Goal: Task Accomplishment & Management: Complete application form

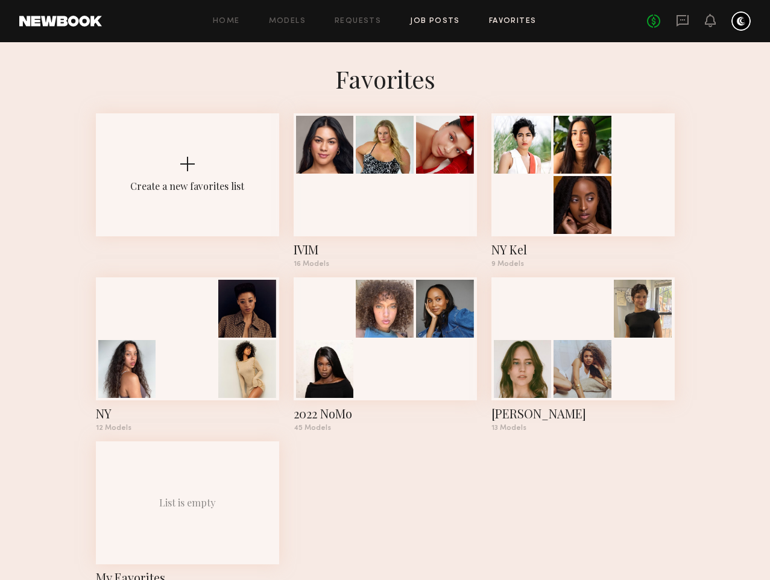
click at [439, 18] on link "Job Posts" at bounding box center [435, 21] width 50 height 8
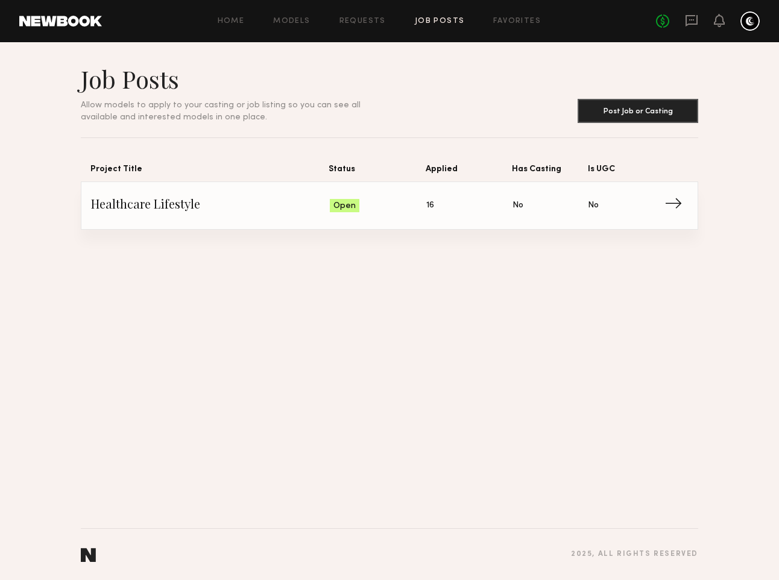
click at [674, 204] on span "→" at bounding box center [677, 206] width 25 height 18
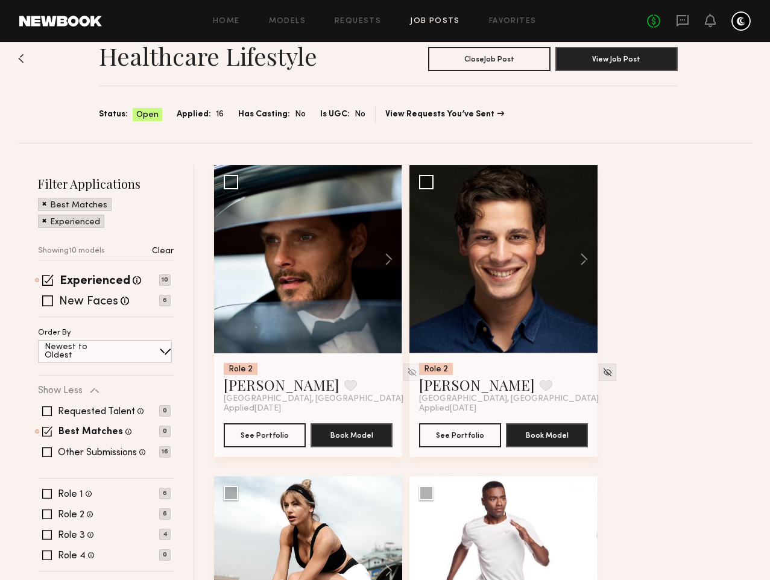
scroll to position [28, 0]
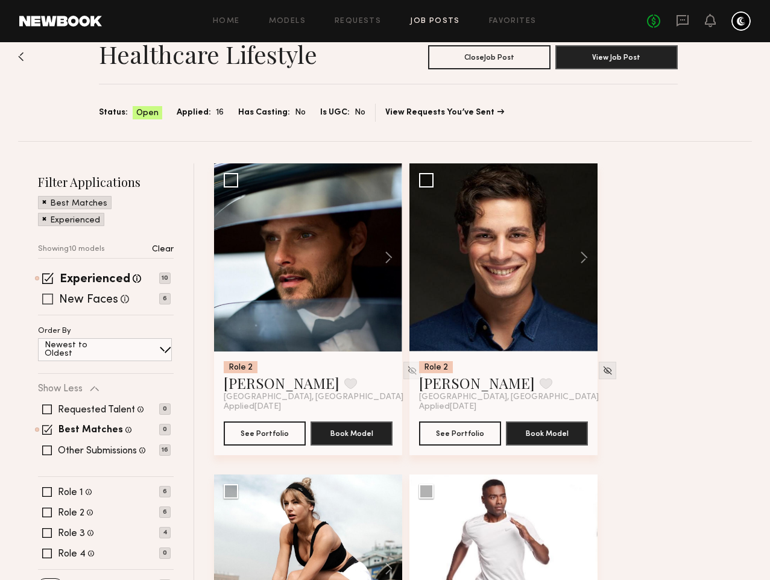
click at [46, 298] on span at bounding box center [47, 299] width 11 height 11
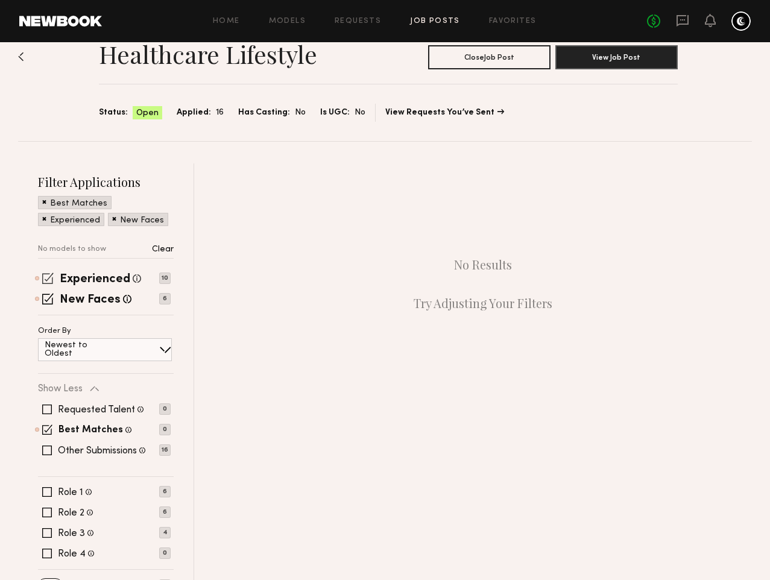
click at [49, 276] on span at bounding box center [47, 278] width 11 height 11
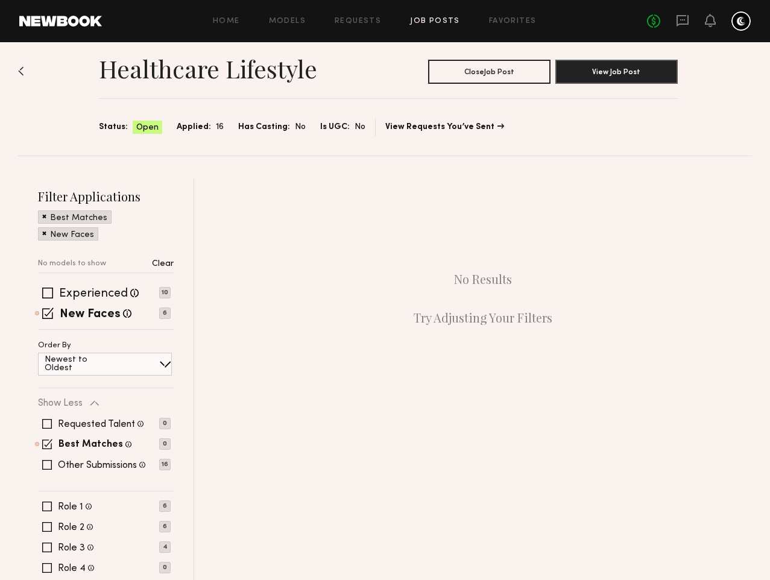
scroll to position [33, 0]
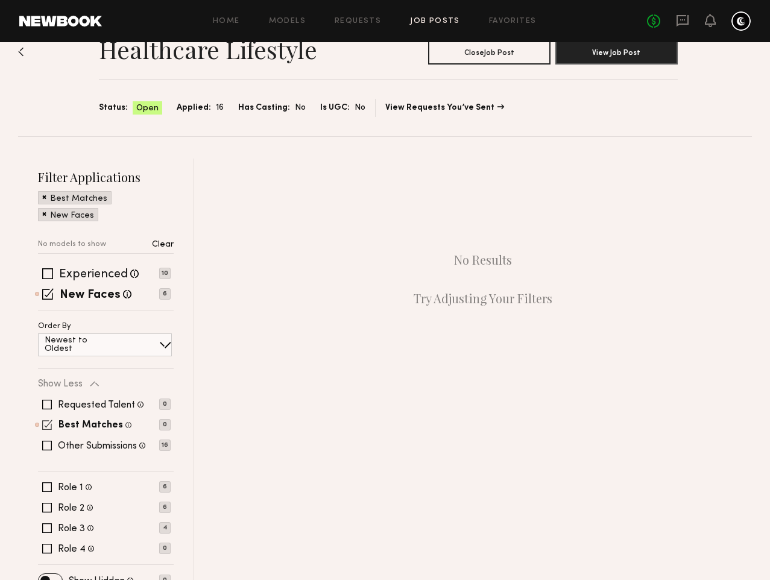
click at [47, 420] on span at bounding box center [47, 425] width 10 height 10
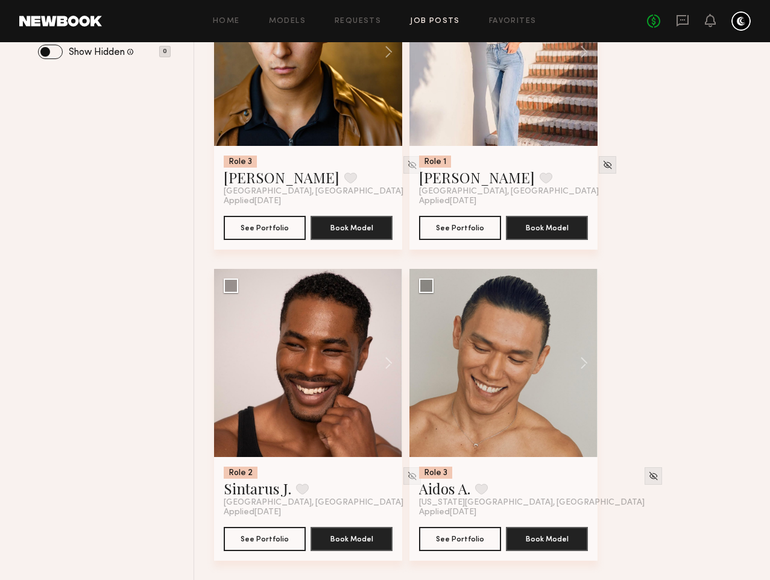
scroll to position [586, 0]
click at [402, 352] on button at bounding box center [383, 363] width 39 height 188
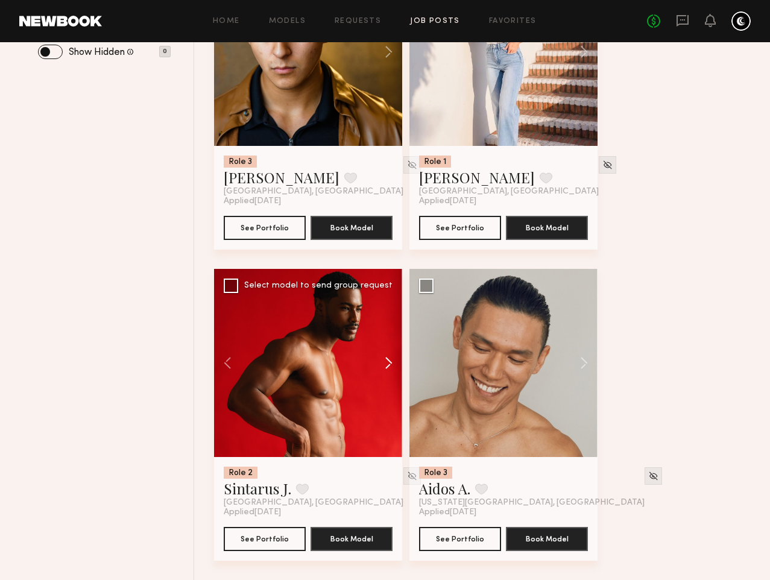
click at [402, 352] on button at bounding box center [383, 363] width 39 height 188
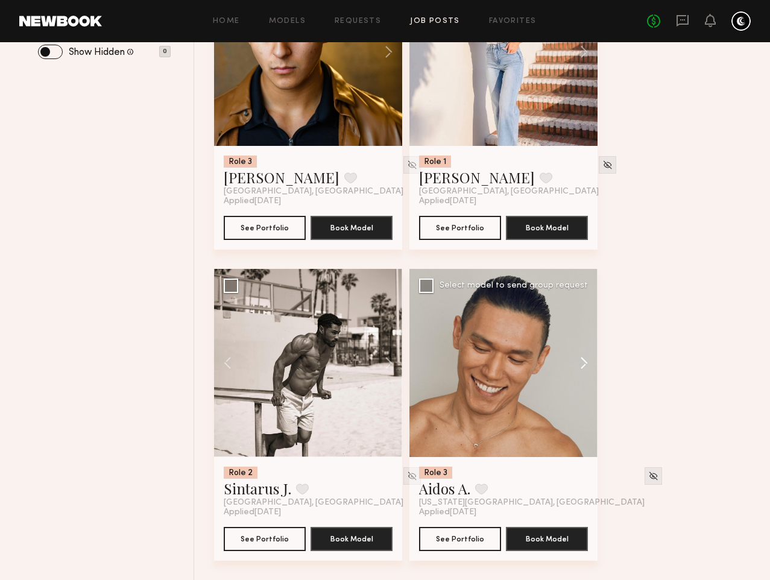
click at [598, 355] on button at bounding box center [578, 363] width 39 height 188
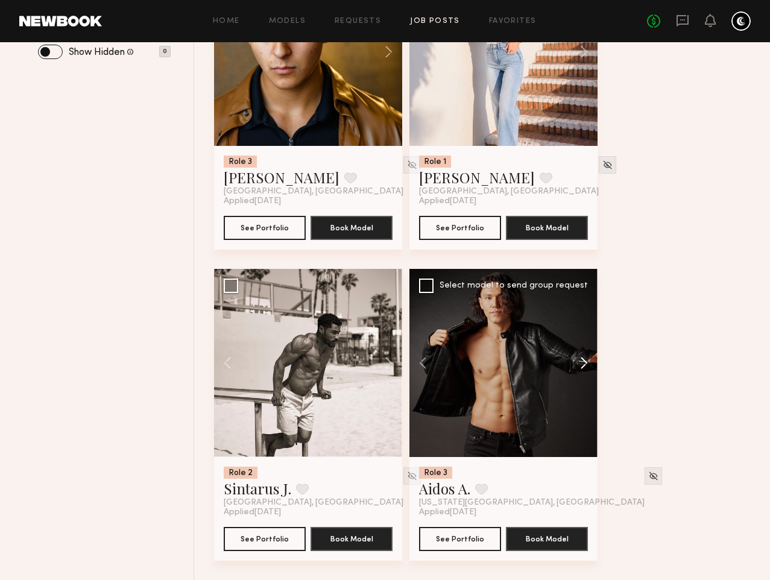
click at [598, 355] on button at bounding box center [578, 363] width 39 height 188
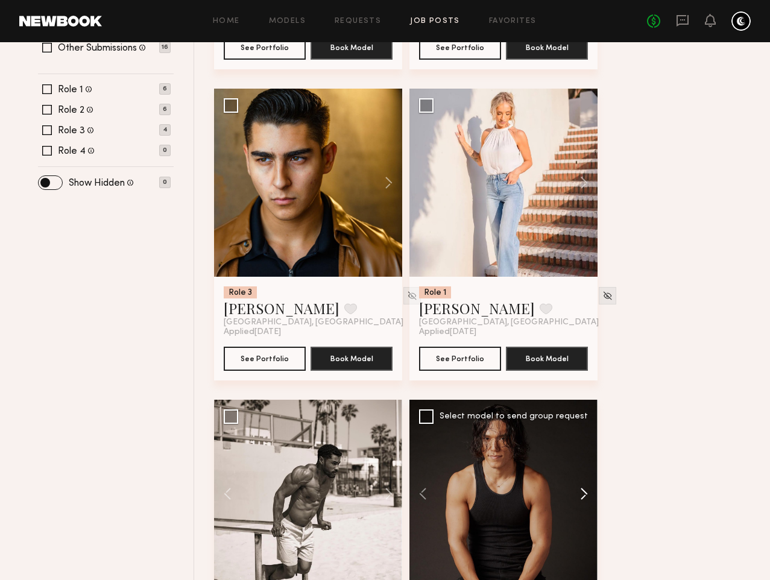
scroll to position [412, 0]
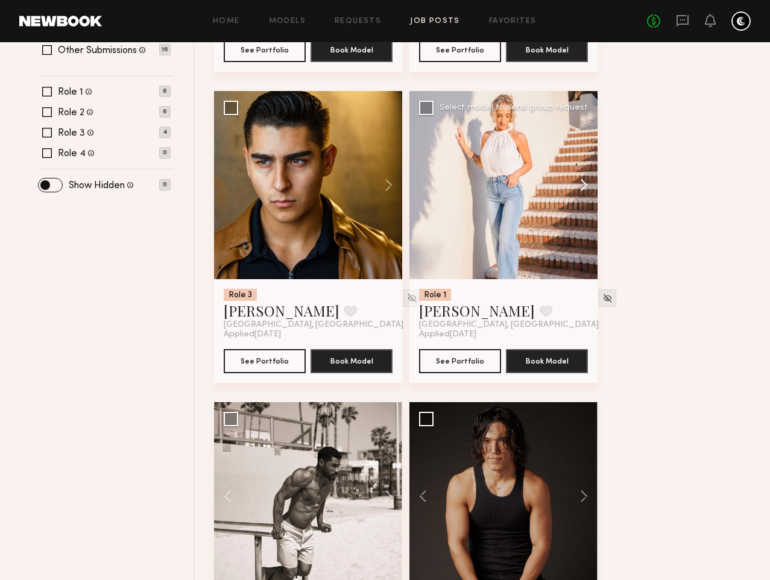
click at [598, 202] on button at bounding box center [578, 185] width 39 height 188
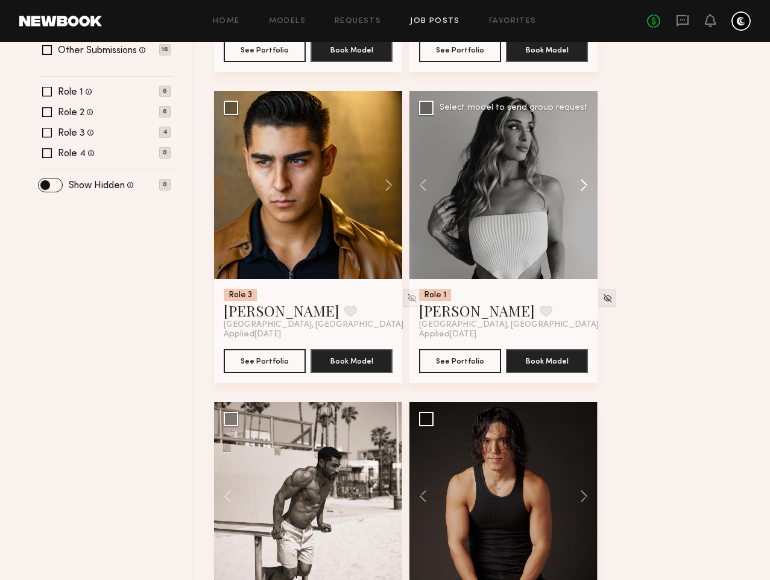
click at [598, 202] on button at bounding box center [578, 185] width 39 height 188
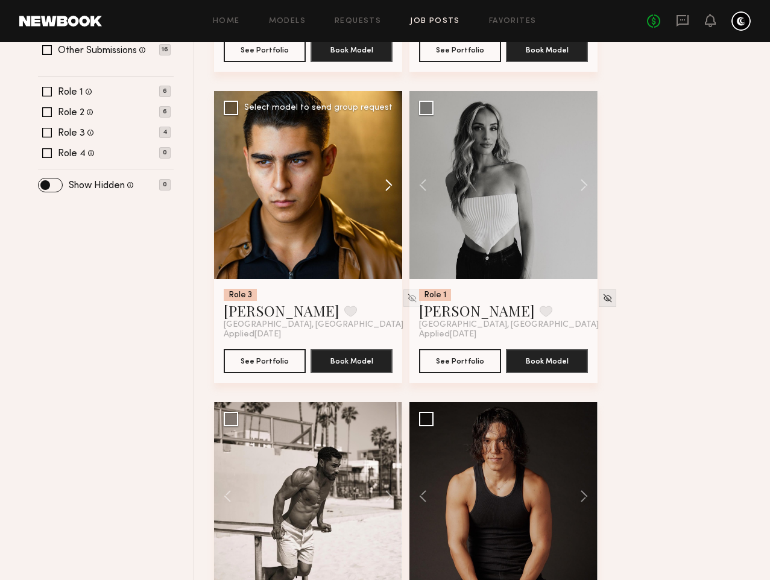
click at [399, 201] on button at bounding box center [383, 185] width 39 height 188
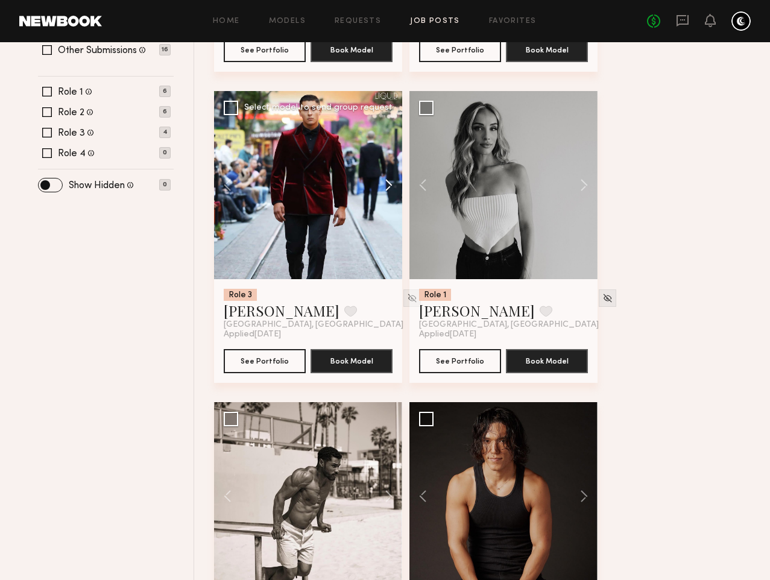
click at [399, 201] on button at bounding box center [383, 185] width 39 height 188
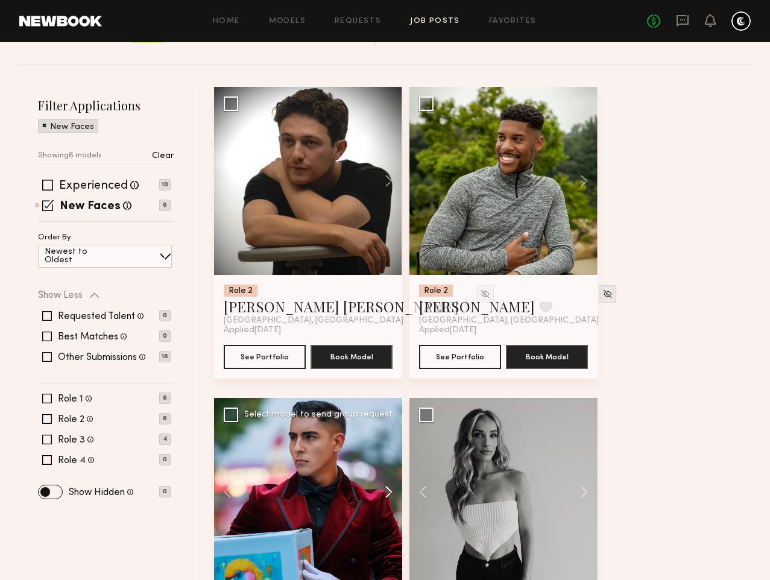
scroll to position [98, 0]
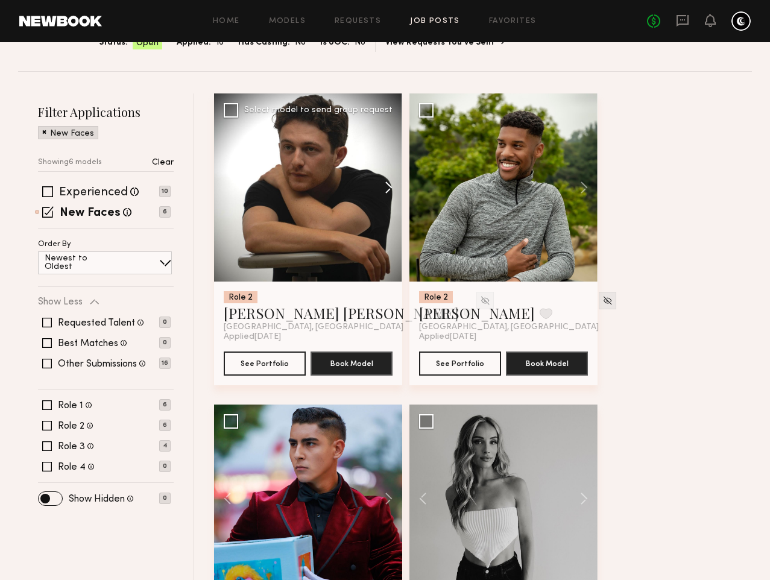
click at [399, 189] on button at bounding box center [383, 187] width 39 height 188
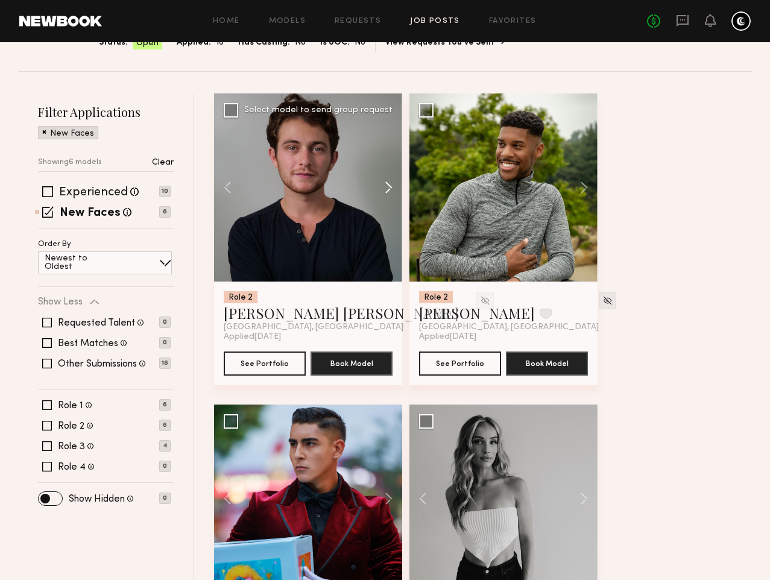
click at [399, 189] on button at bounding box center [383, 187] width 39 height 188
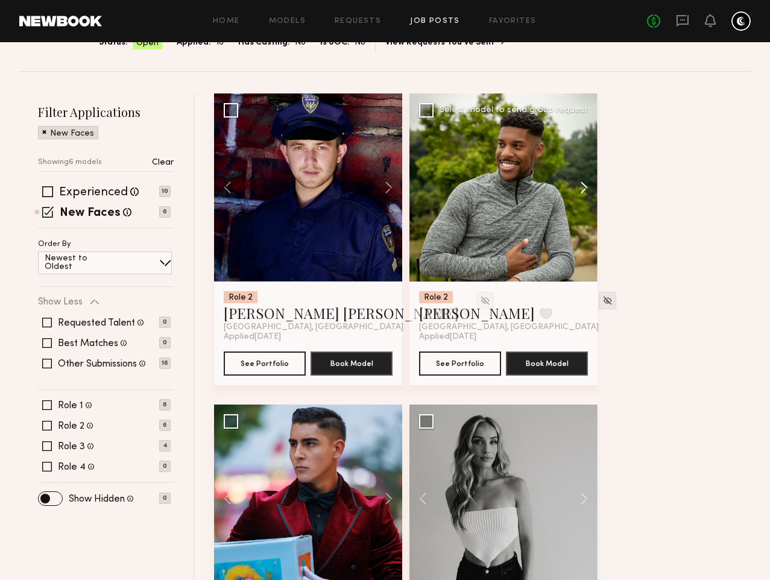
click at [598, 194] on button at bounding box center [578, 187] width 39 height 188
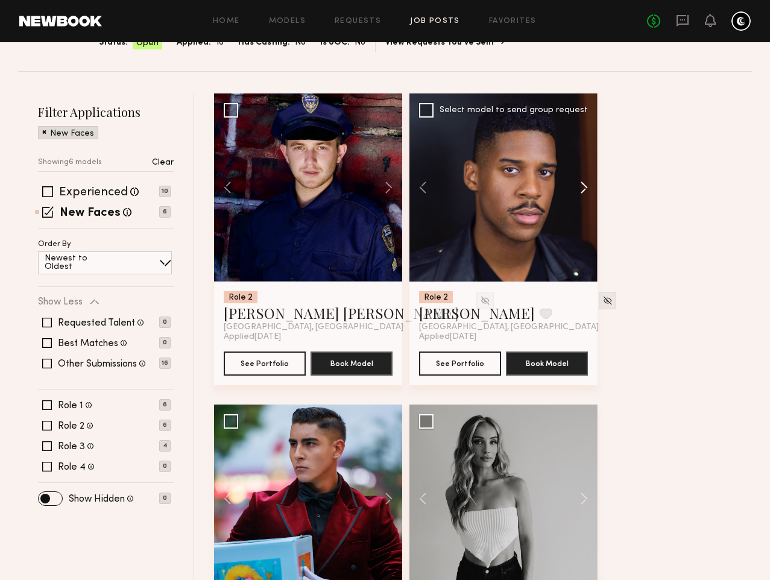
click at [598, 194] on button at bounding box center [578, 187] width 39 height 188
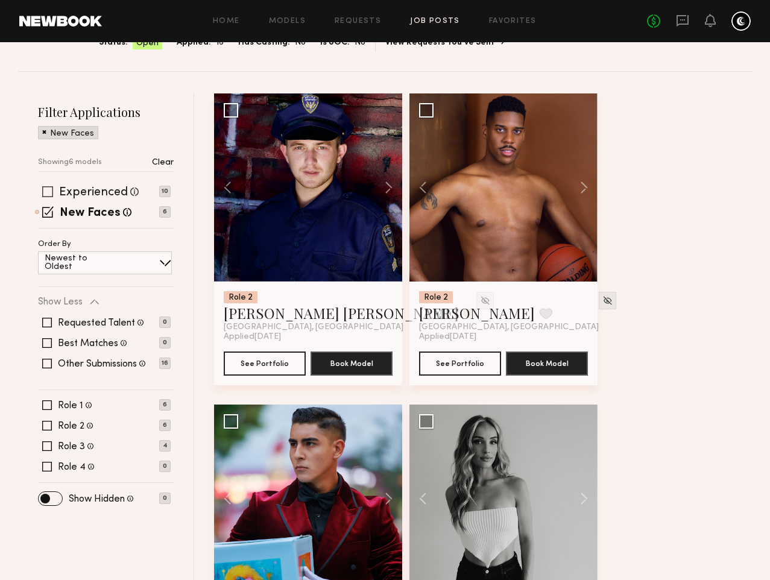
click at [45, 189] on span at bounding box center [47, 191] width 11 height 11
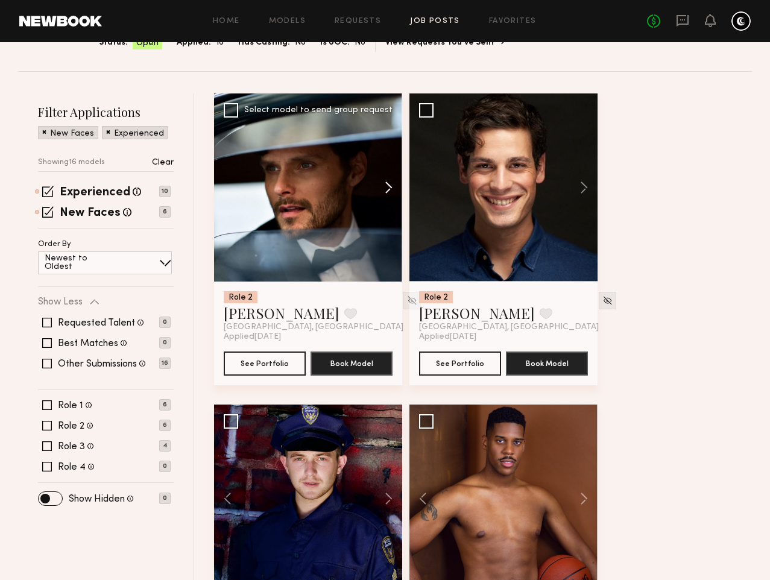
click at [402, 196] on button at bounding box center [383, 187] width 39 height 188
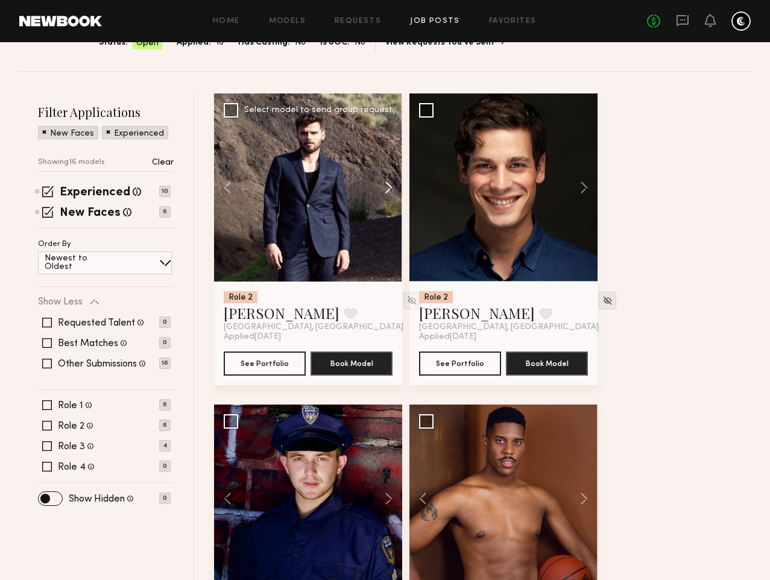
click at [402, 196] on button at bounding box center [383, 187] width 39 height 188
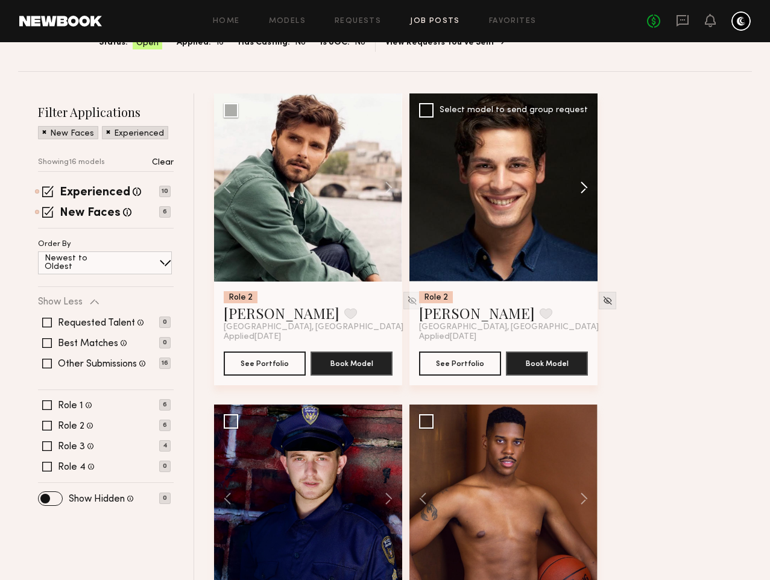
click at [598, 192] on button at bounding box center [578, 187] width 39 height 188
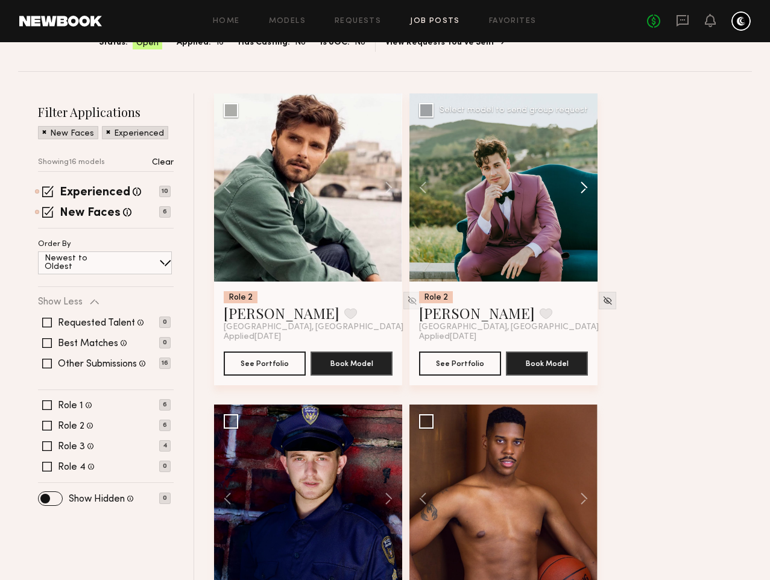
click at [598, 192] on button at bounding box center [578, 187] width 39 height 188
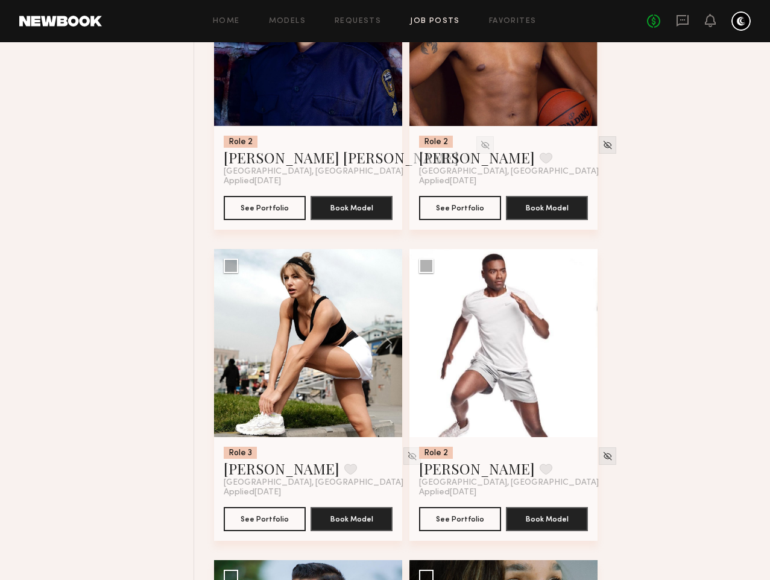
scroll to position [0, 0]
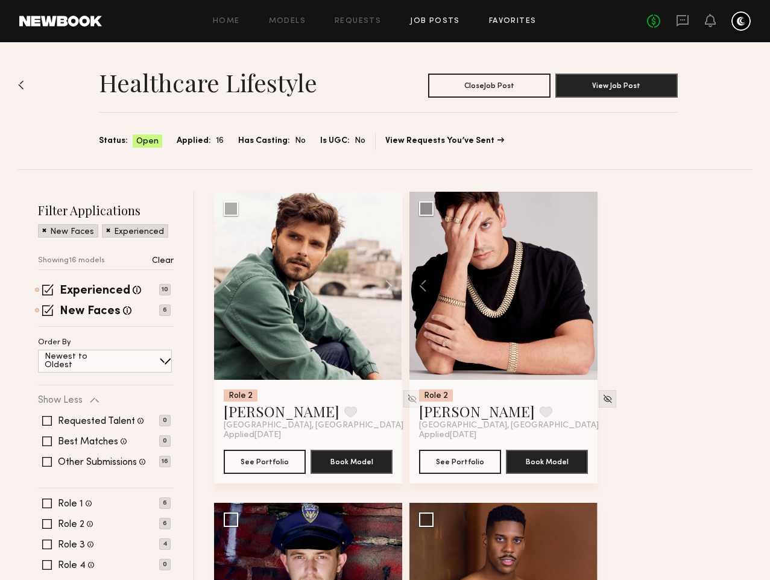
click at [513, 20] on link "Favorites" at bounding box center [513, 21] width 48 height 8
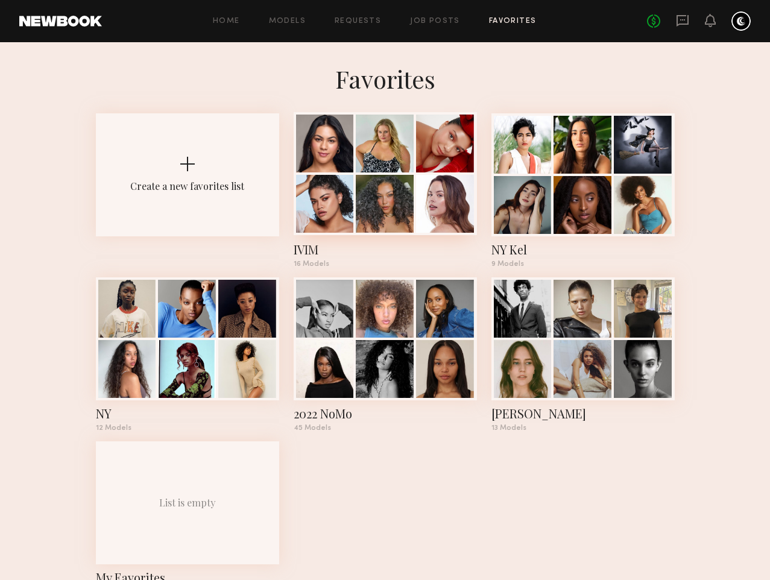
click at [374, 181] on div at bounding box center [385, 204] width 58 height 58
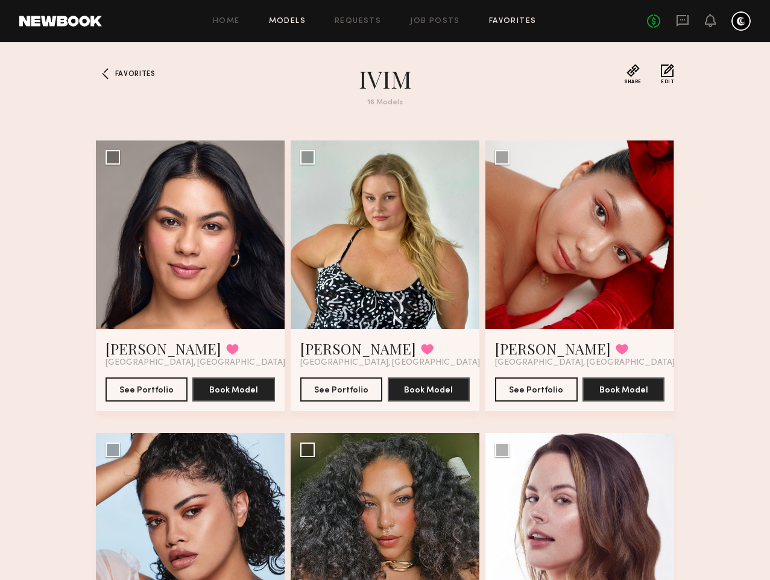
click at [286, 17] on link "Models" at bounding box center [287, 21] width 37 height 8
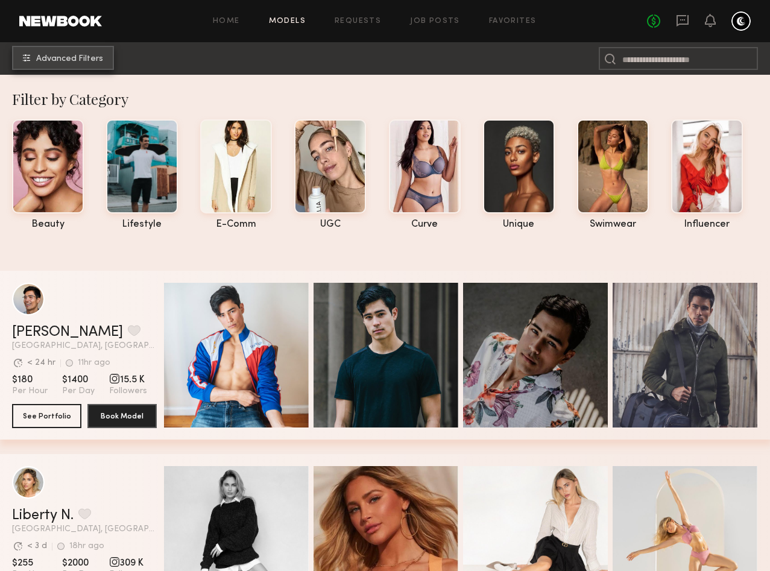
click at [80, 53] on button "Advanced Filters" at bounding box center [63, 58] width 102 height 24
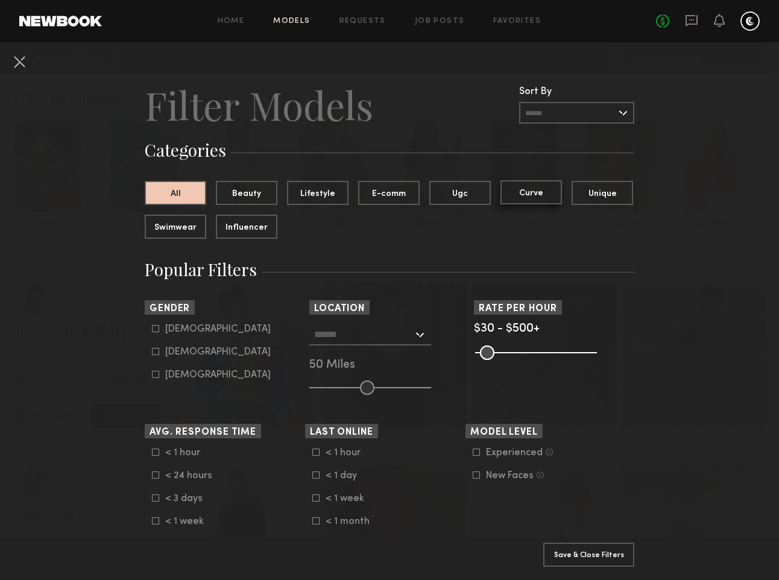
click at [542, 194] on button "Curve" at bounding box center [532, 192] width 62 height 24
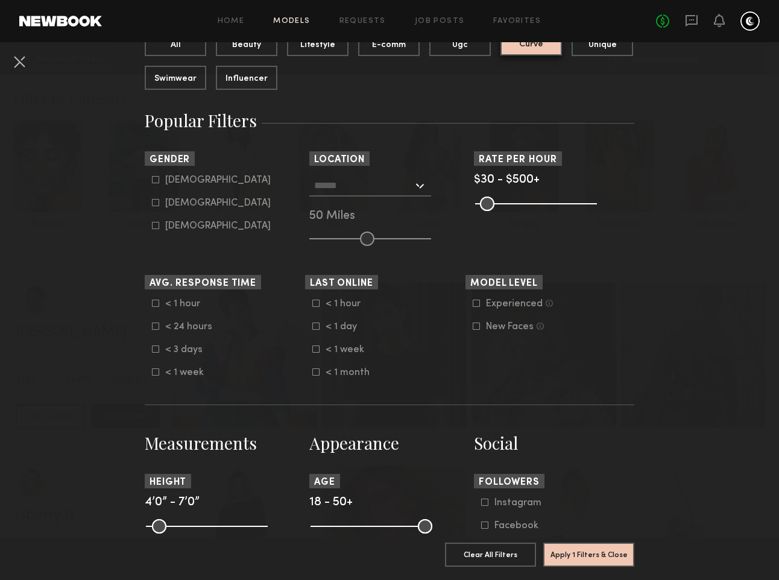
scroll to position [169, 0]
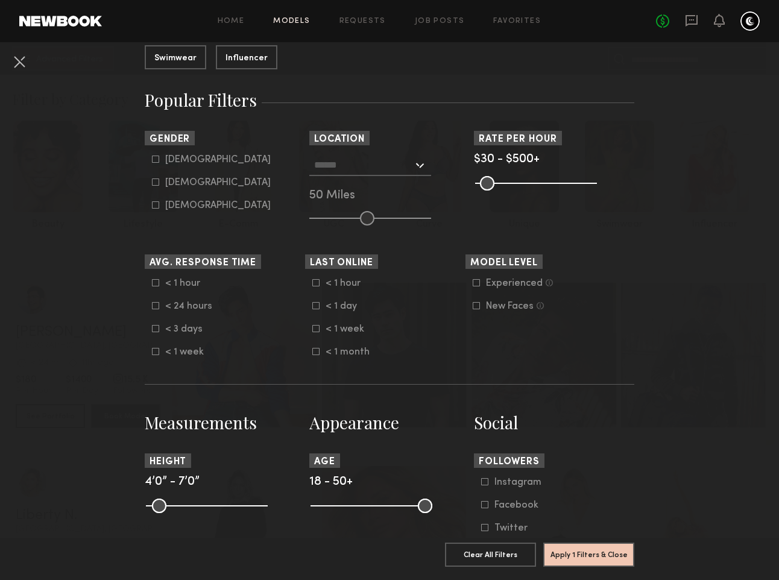
click at [371, 166] on input "text" at bounding box center [363, 164] width 99 height 21
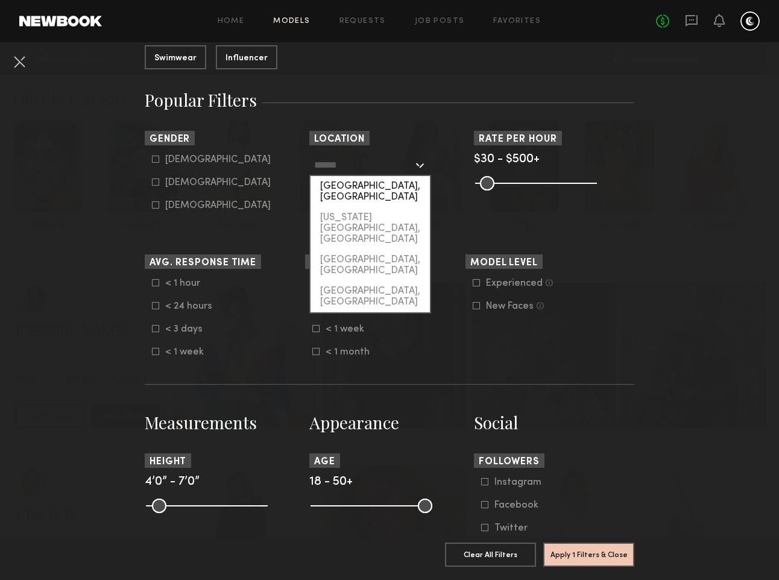
click at [361, 188] on div "[GEOGRAPHIC_DATA], [GEOGRAPHIC_DATA]" at bounding box center [370, 191] width 119 height 31
type input "**********"
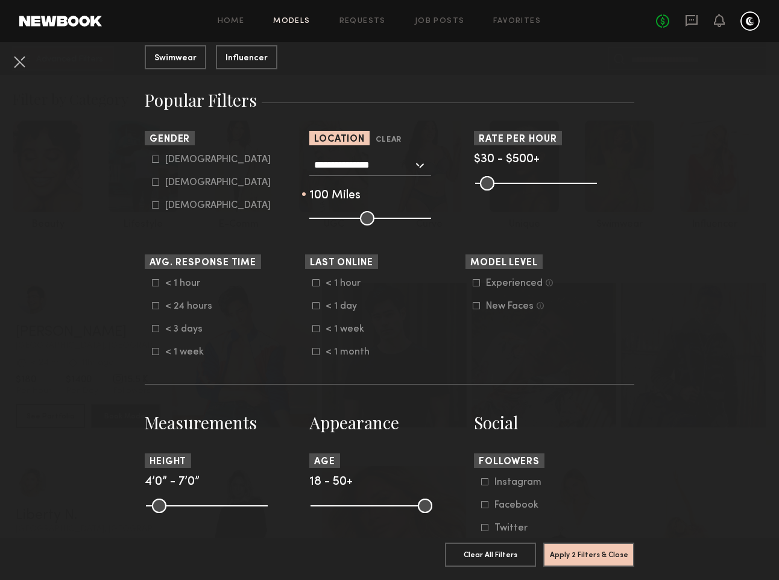
drag, startPoint x: 362, startPoint y: 220, endPoint x: 429, endPoint y: 220, distance: 66.9
type input "***"
click at [429, 220] on input "range" at bounding box center [370, 218] width 122 height 14
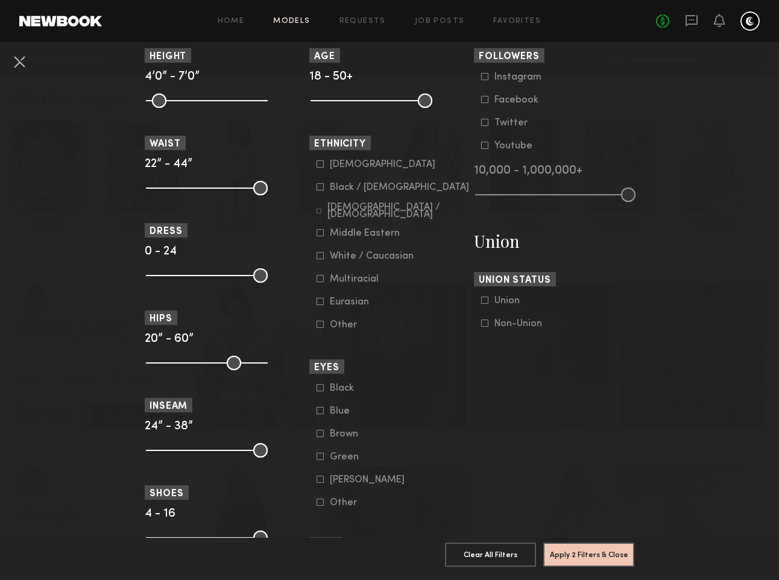
scroll to position [560, 0]
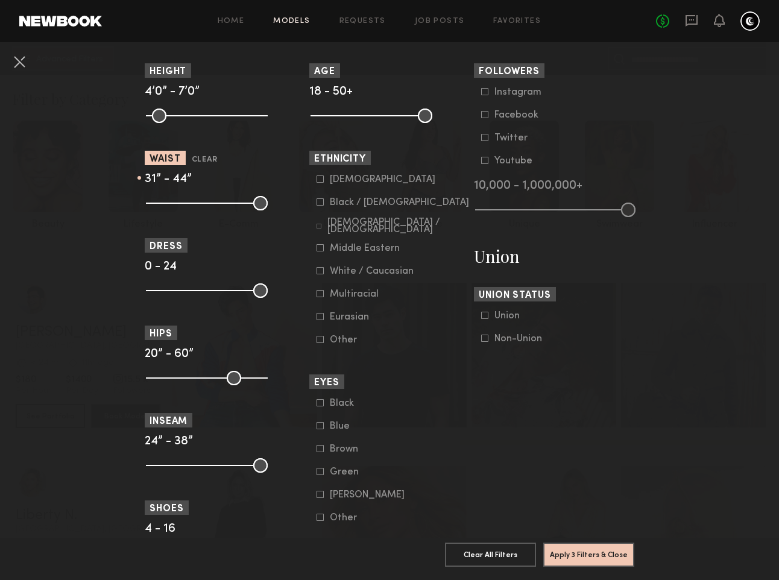
drag, startPoint x: 148, startPoint y: 201, endPoint x: 190, endPoint y: 203, distance: 41.6
type input "**"
click at [191, 203] on input "range" at bounding box center [207, 203] width 122 height 14
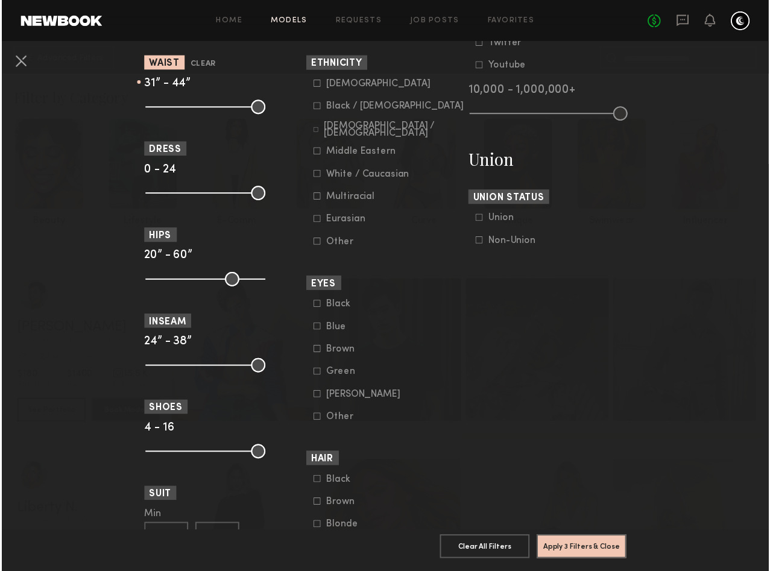
scroll to position [657, 0]
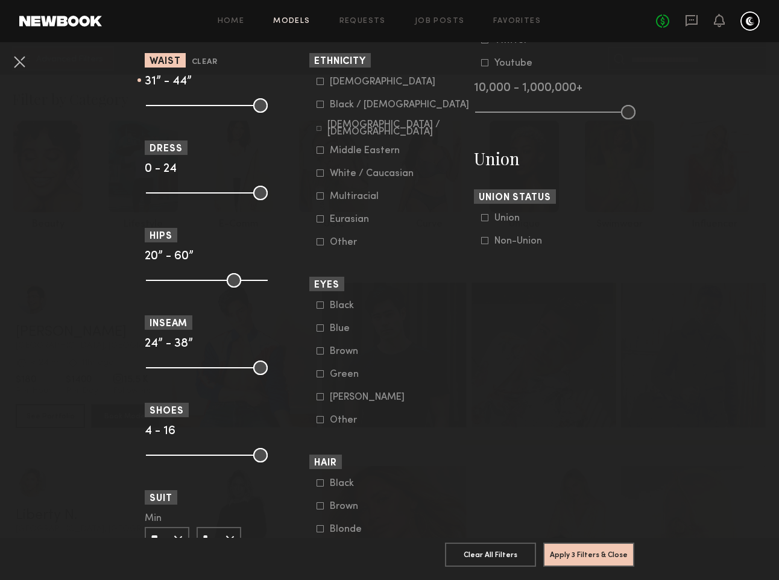
click at [481, 244] on icon at bounding box center [484, 240] width 7 height 7
click at [570, 542] on button "Apply 4 Filters & Close" at bounding box center [588, 554] width 91 height 24
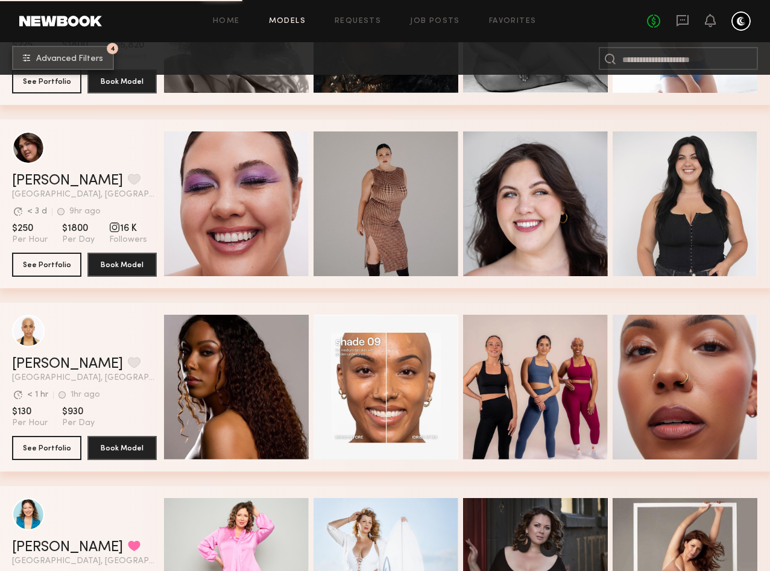
scroll to position [1441, 0]
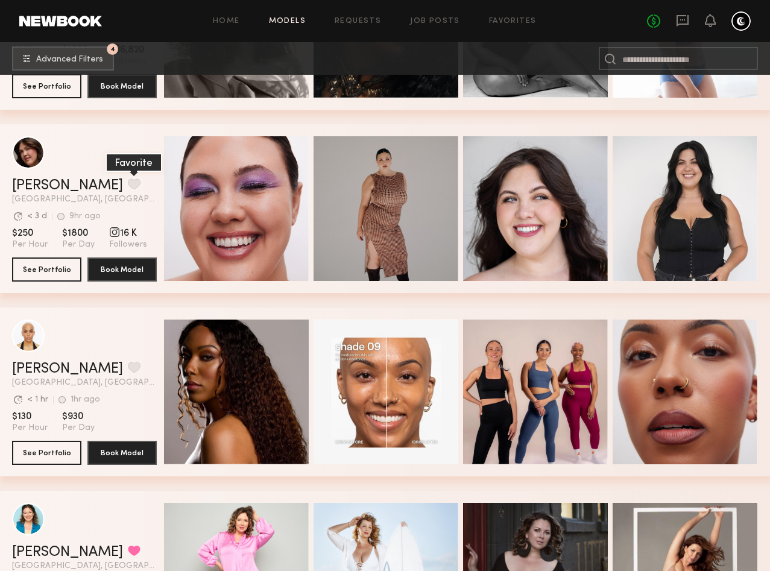
click at [128, 184] on button "grid" at bounding box center [134, 183] width 13 height 11
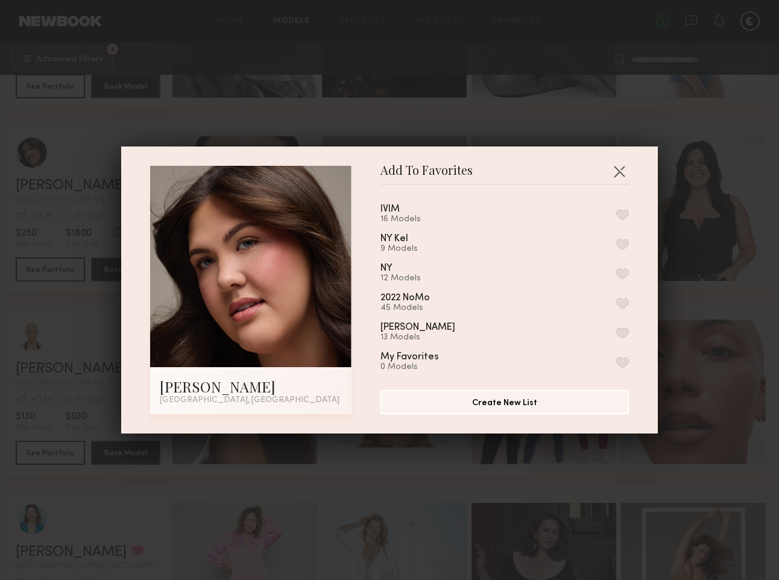
click at [616, 214] on button "button" at bounding box center [622, 214] width 13 height 11
click at [618, 169] on button "button" at bounding box center [619, 171] width 19 height 19
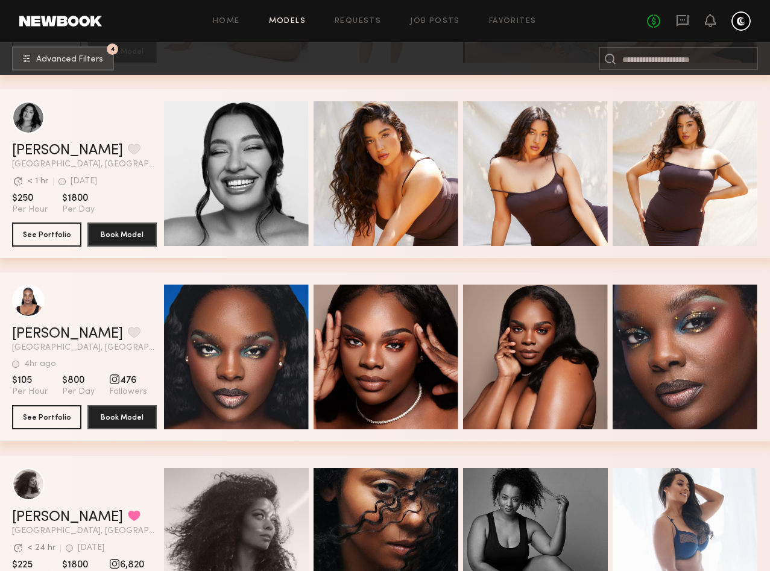
scroll to position [926, 1]
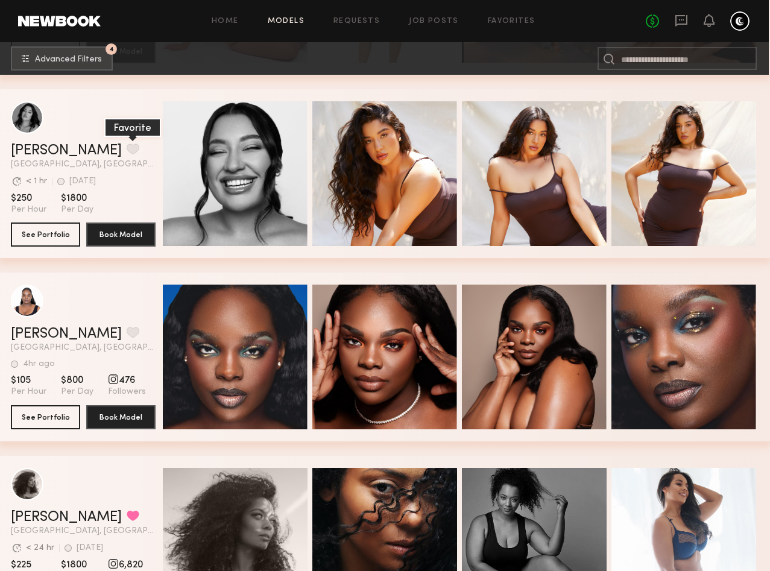
click at [127, 150] on button "grid" at bounding box center [133, 149] width 13 height 11
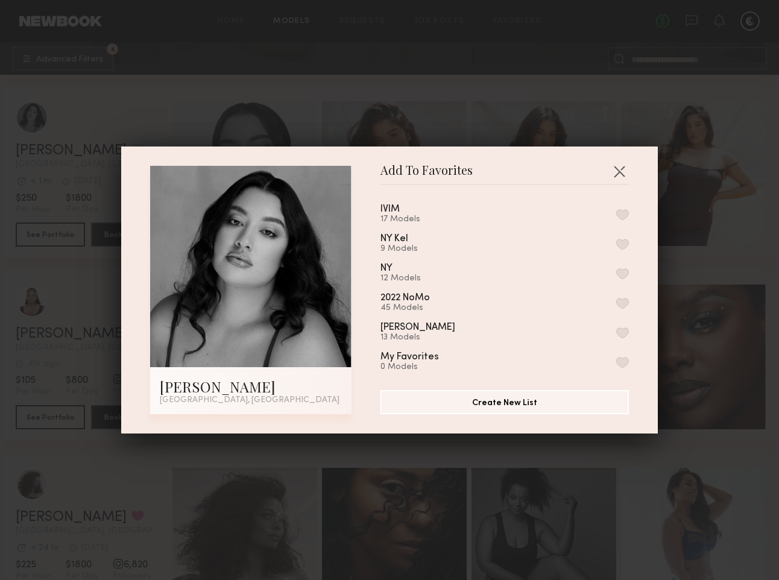
click at [616, 214] on button "button" at bounding box center [622, 214] width 13 height 11
click at [616, 169] on button "button" at bounding box center [619, 171] width 19 height 19
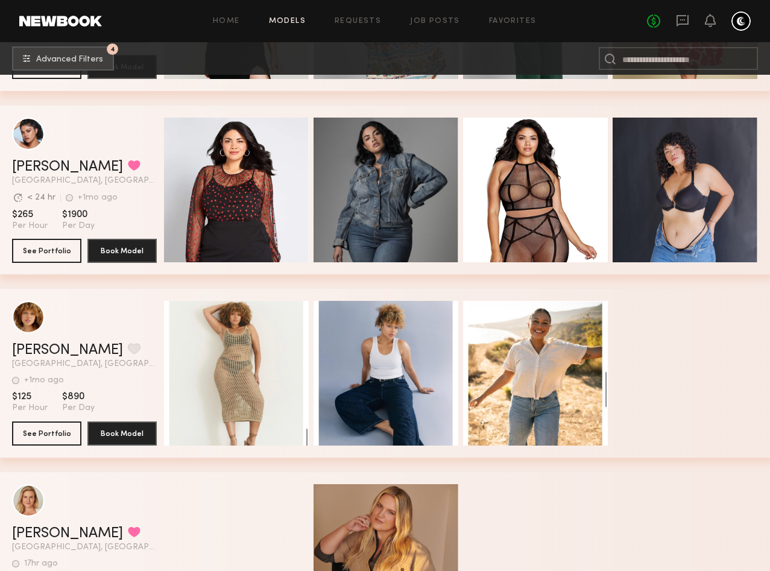
scroll to position [2429, 0]
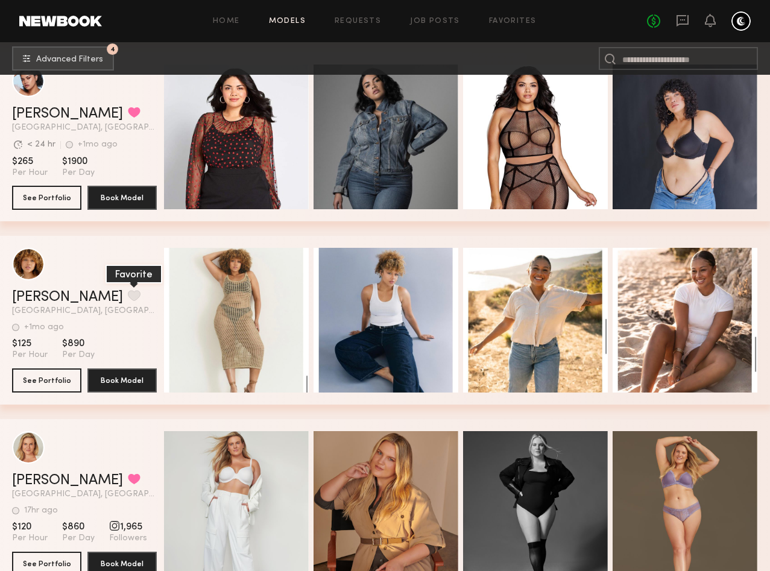
click at [128, 292] on button "grid" at bounding box center [134, 295] width 13 height 11
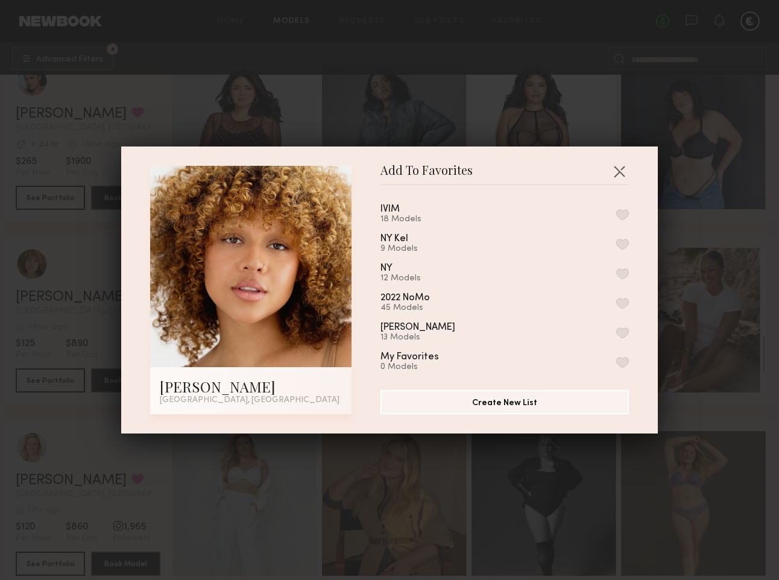
click at [616, 211] on button "button" at bounding box center [622, 214] width 13 height 11
click at [616, 165] on button "button" at bounding box center [619, 171] width 19 height 19
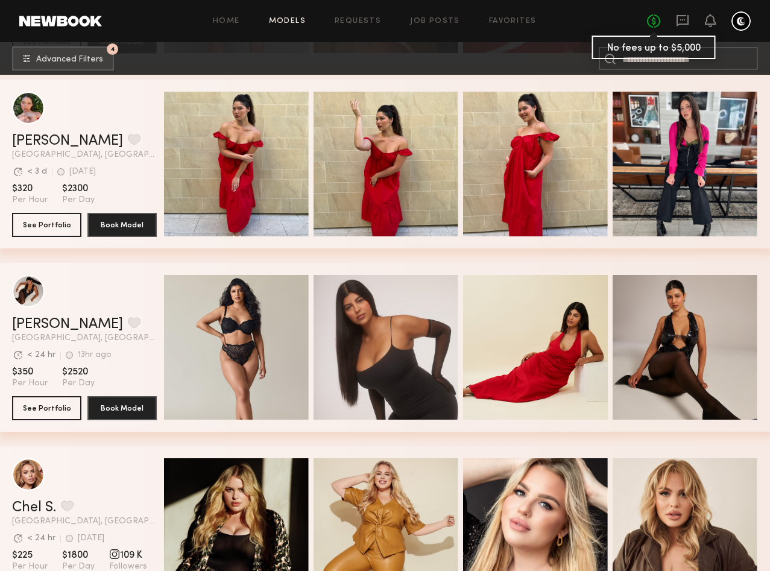
scroll to position [3136, 0]
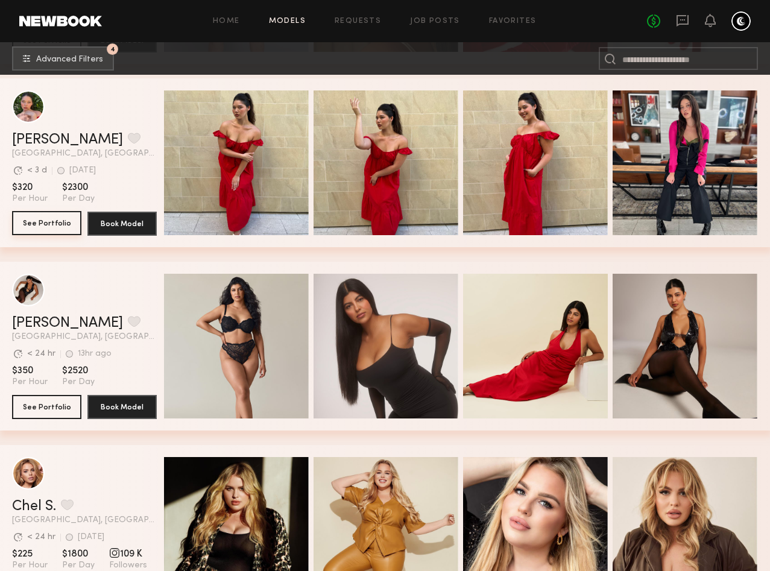
click at [44, 223] on button "See Portfolio" at bounding box center [46, 223] width 69 height 24
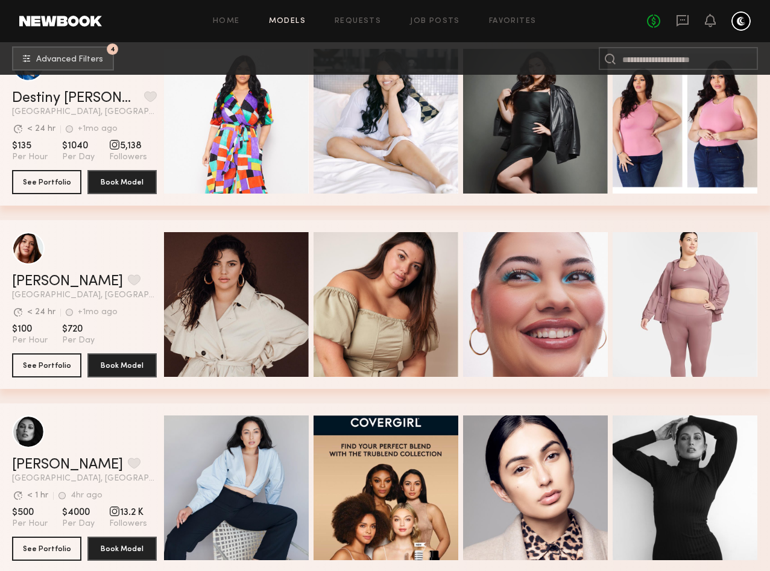
scroll to position [4113, 0]
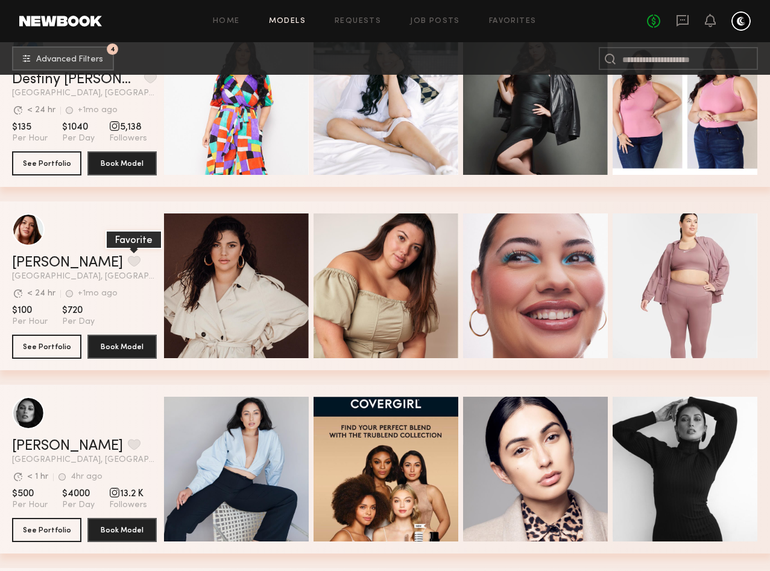
click at [128, 264] on button "grid" at bounding box center [134, 261] width 13 height 11
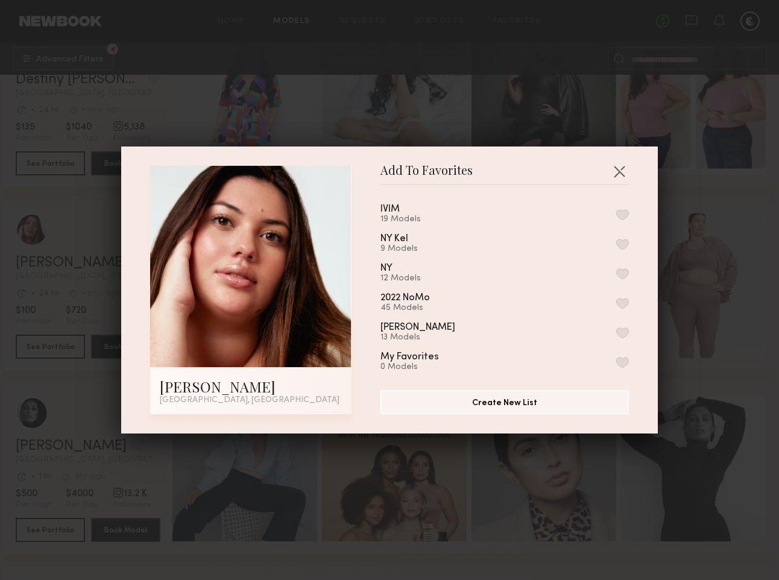
click at [616, 210] on button "button" at bounding box center [622, 214] width 13 height 11
click at [614, 173] on button "button" at bounding box center [619, 171] width 19 height 19
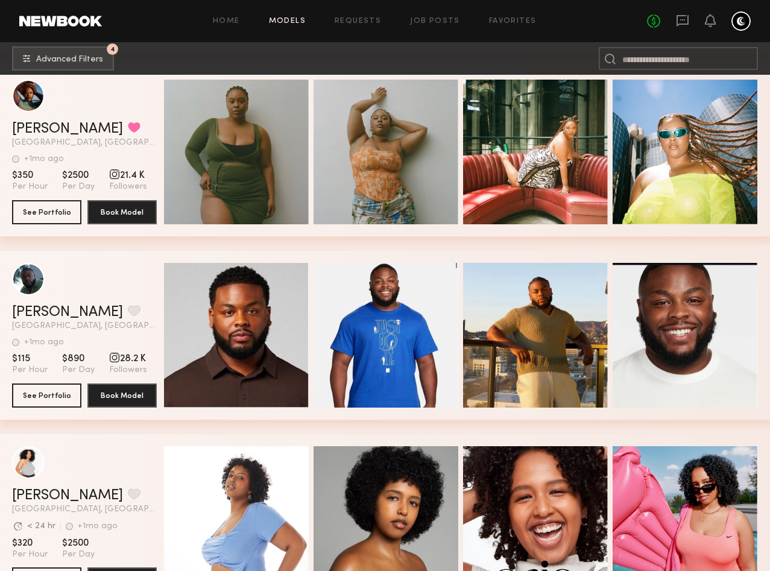
scroll to position [5165, 0]
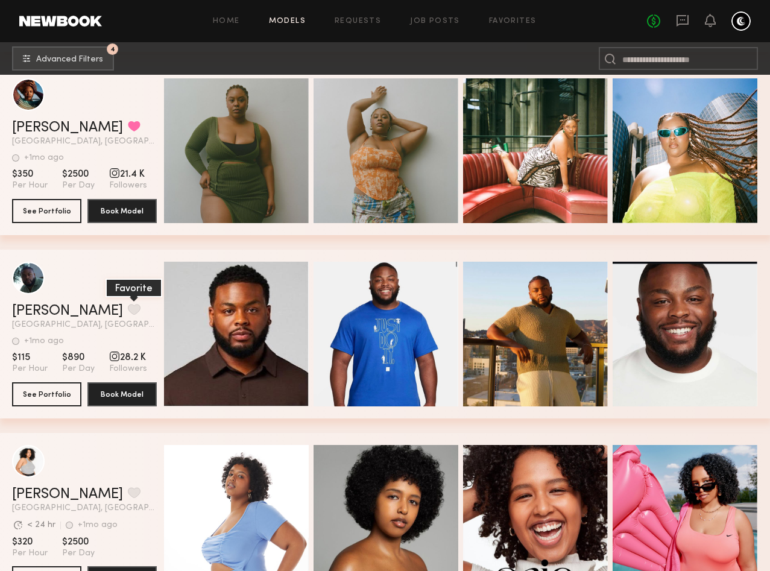
click at [128, 308] on button "grid" at bounding box center [134, 309] width 13 height 11
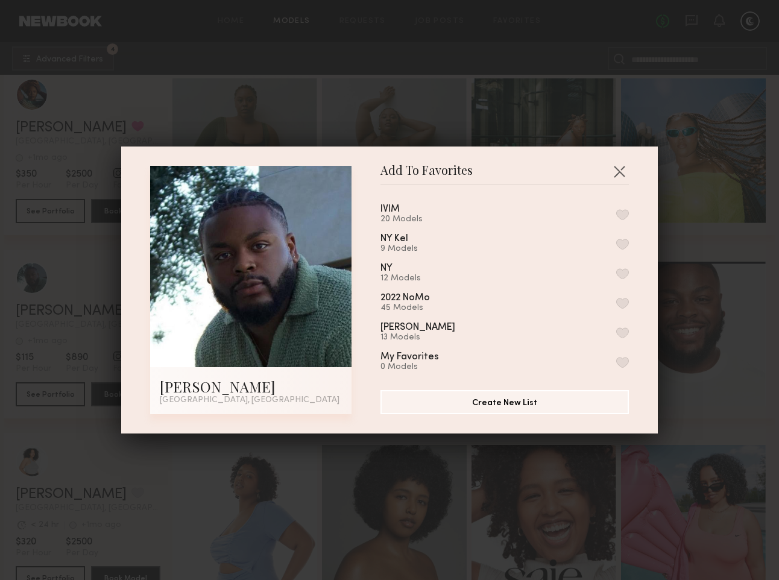
click at [616, 213] on button "button" at bounding box center [622, 214] width 13 height 11
click at [616, 168] on button "button" at bounding box center [619, 171] width 19 height 19
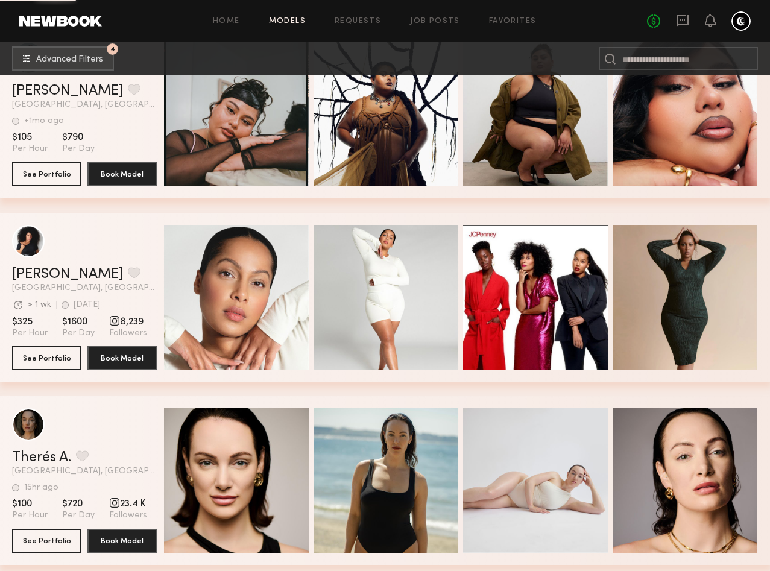
scroll to position [5754, 0]
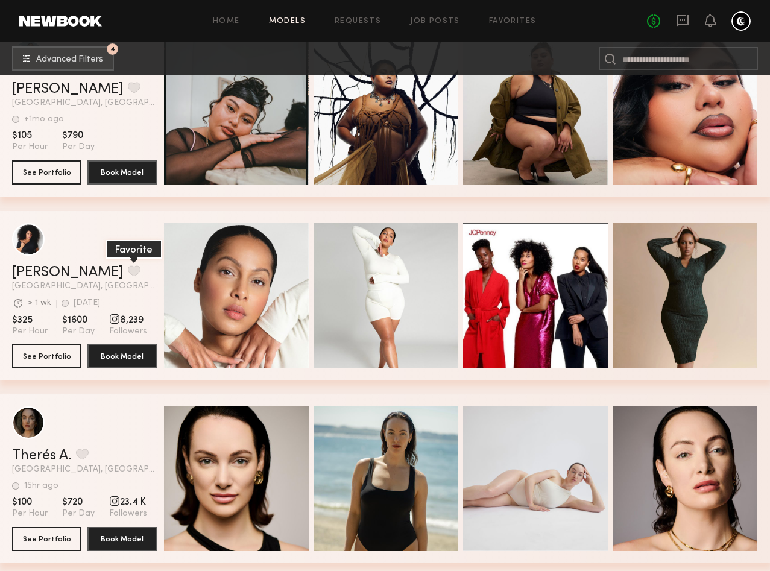
click at [128, 271] on button "grid" at bounding box center [134, 270] width 13 height 11
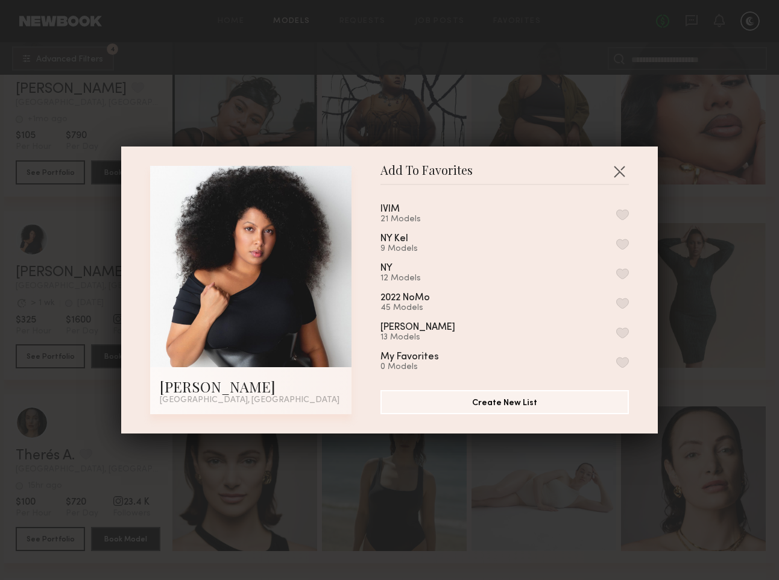
click at [616, 214] on button "button" at bounding box center [622, 214] width 13 height 11
click at [619, 170] on button "button" at bounding box center [619, 171] width 19 height 19
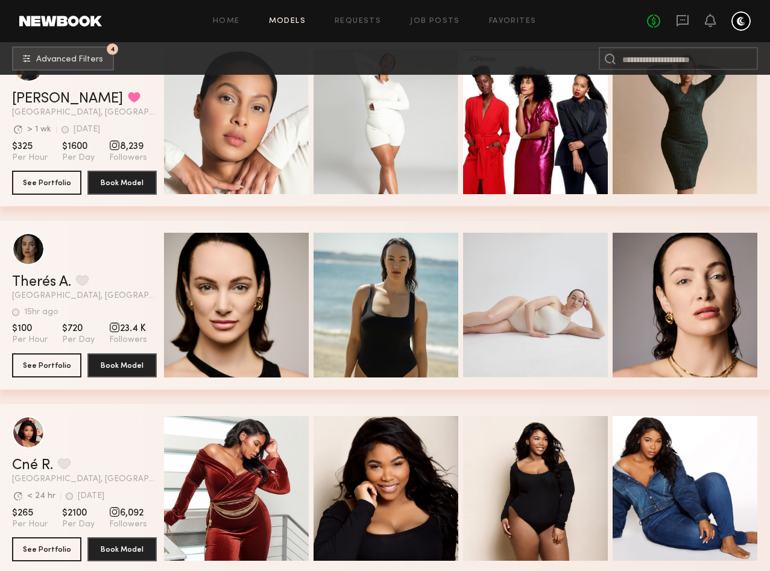
scroll to position [5939, 0]
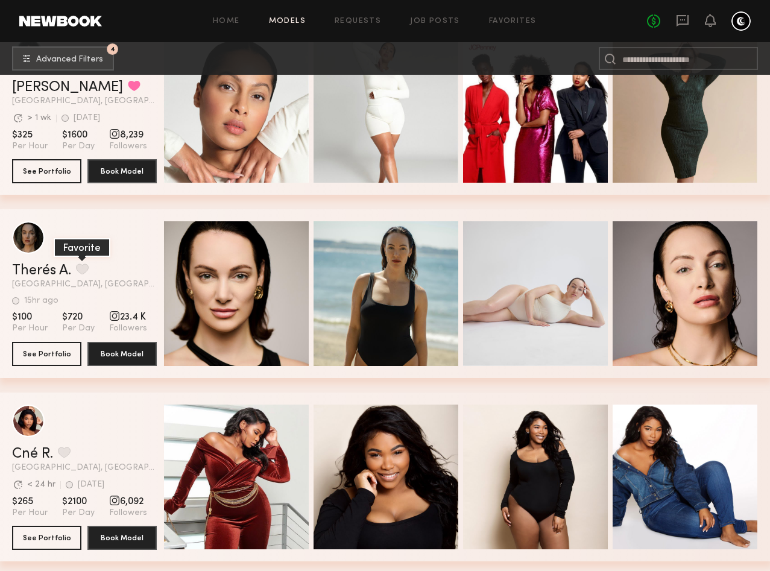
click at [81, 267] on button "grid" at bounding box center [82, 269] width 13 height 11
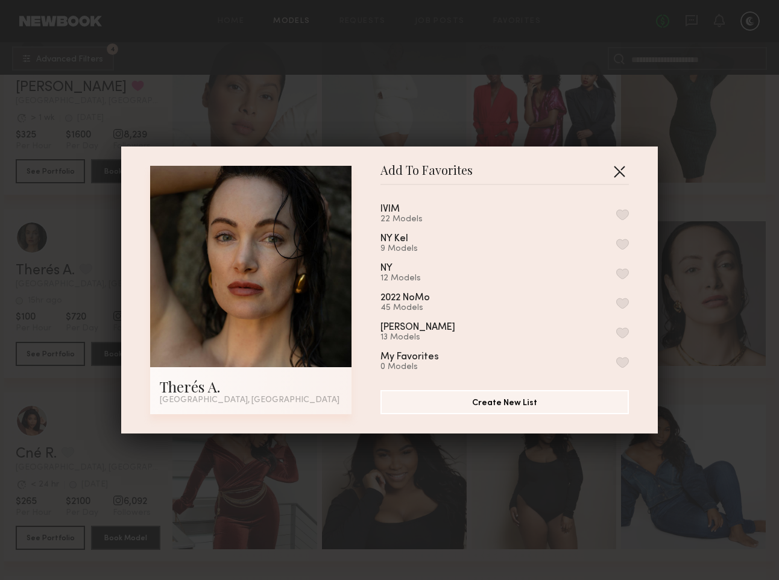
click at [613, 172] on button "button" at bounding box center [619, 171] width 19 height 19
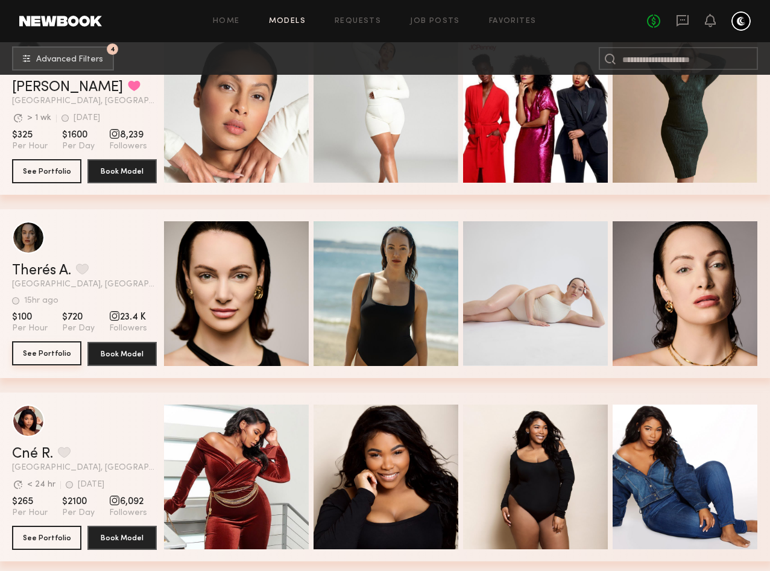
click at [54, 360] on button "See Portfolio" at bounding box center [46, 353] width 69 height 24
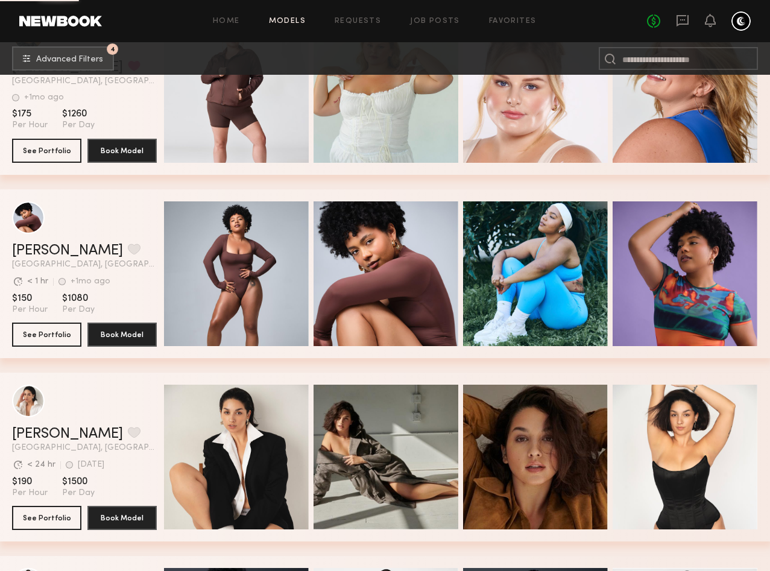
scroll to position [8170, 0]
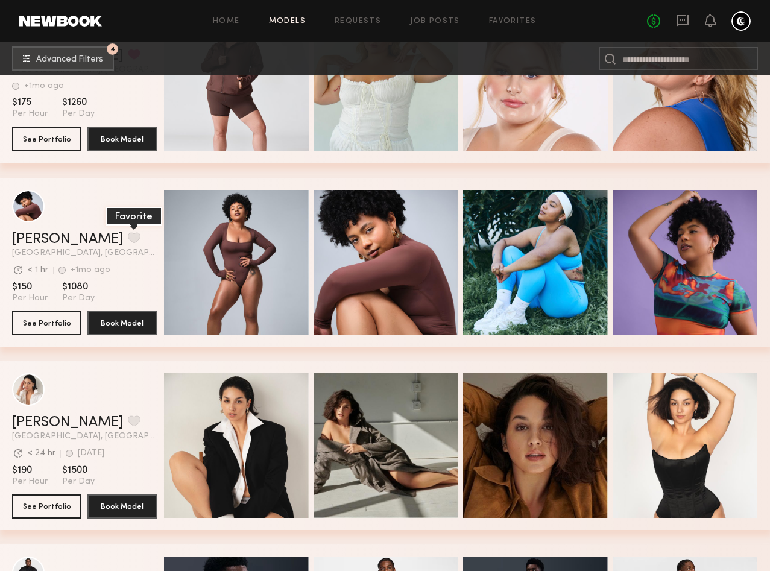
click at [128, 238] on button "grid" at bounding box center [134, 237] width 13 height 11
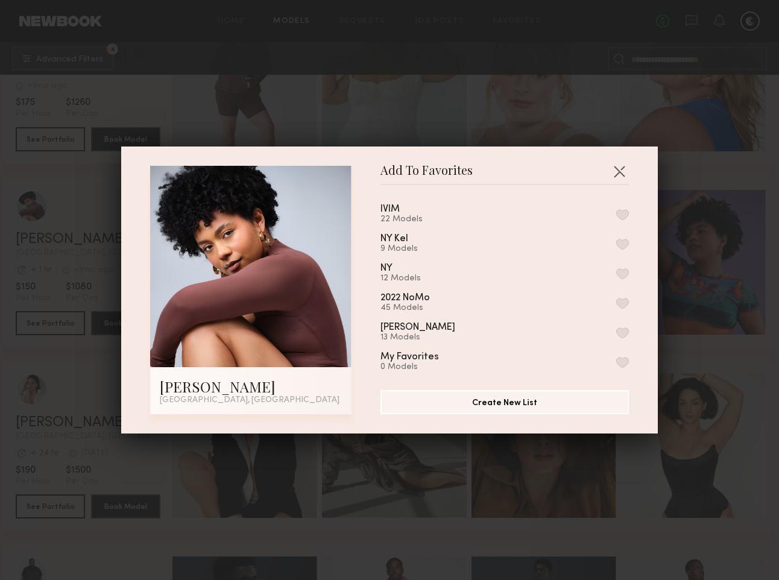
click at [616, 213] on button "button" at bounding box center [622, 214] width 13 height 11
click at [619, 169] on button "button" at bounding box center [619, 171] width 19 height 19
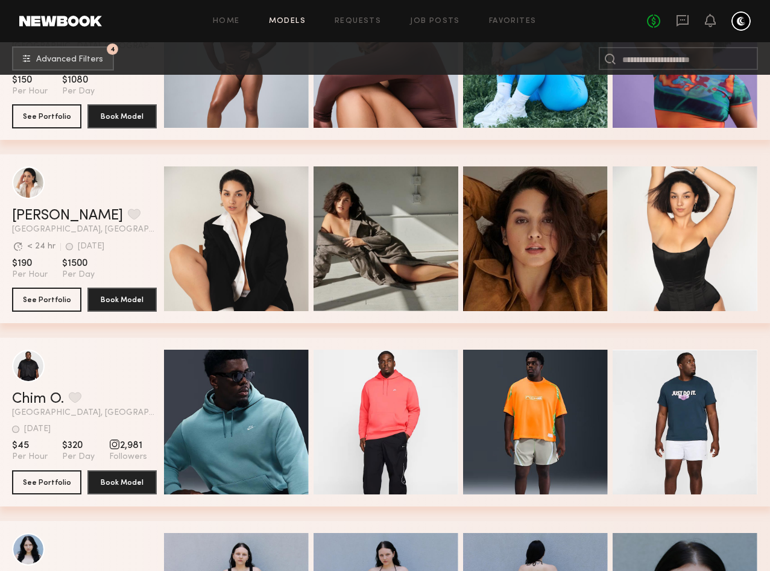
scroll to position [8378, 0]
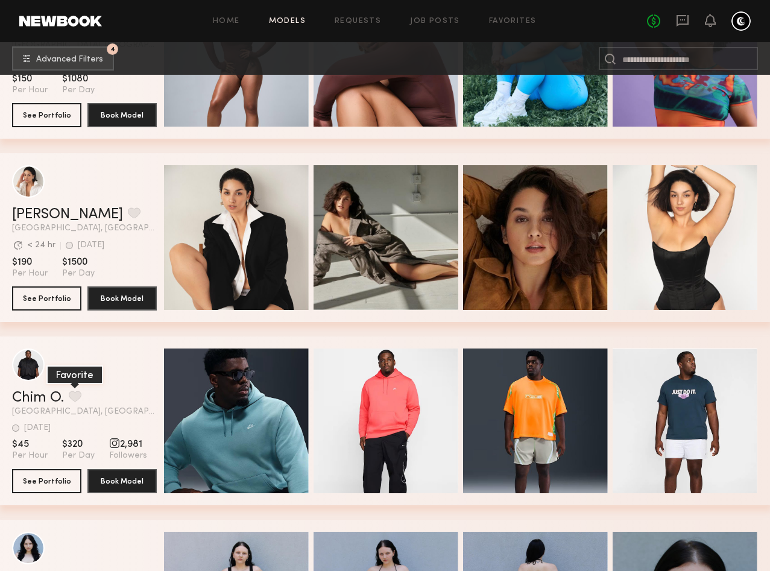
click at [77, 398] on button "grid" at bounding box center [75, 396] width 13 height 11
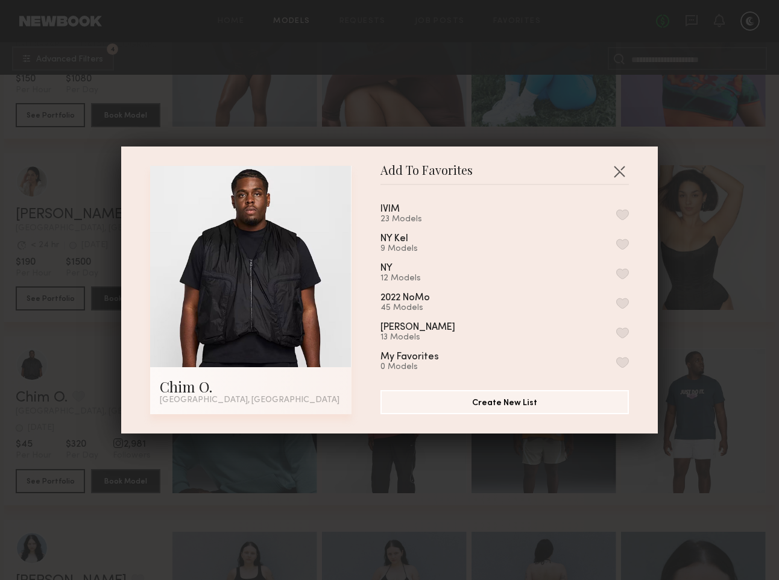
click at [616, 213] on button "button" at bounding box center [622, 214] width 13 height 11
click at [618, 171] on button "button" at bounding box center [619, 171] width 19 height 19
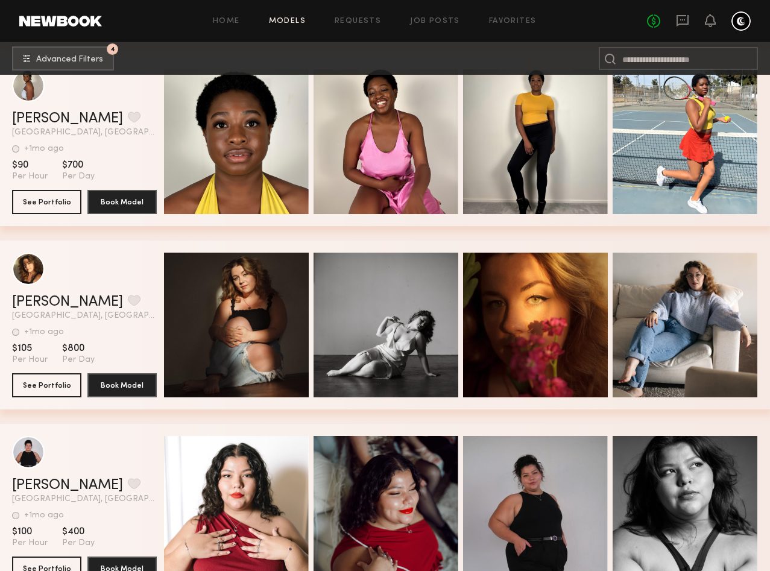
scroll to position [9580, 0]
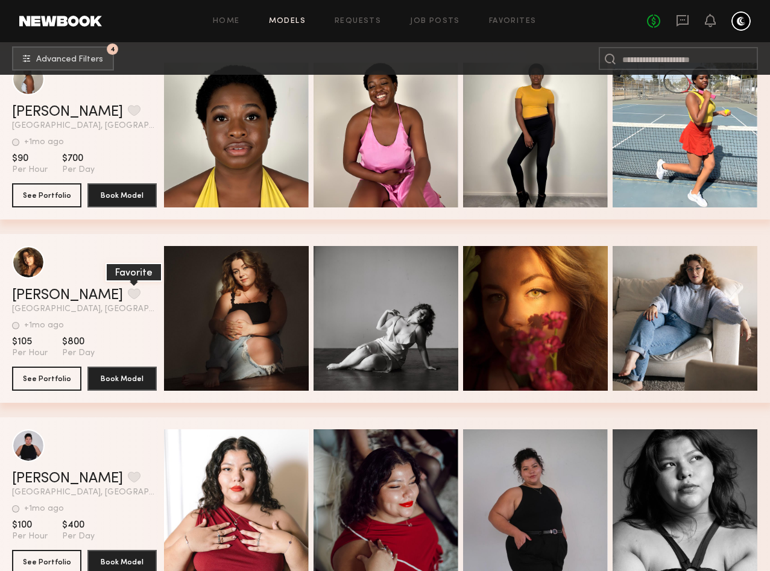
click at [128, 294] on button "grid" at bounding box center [134, 293] width 13 height 11
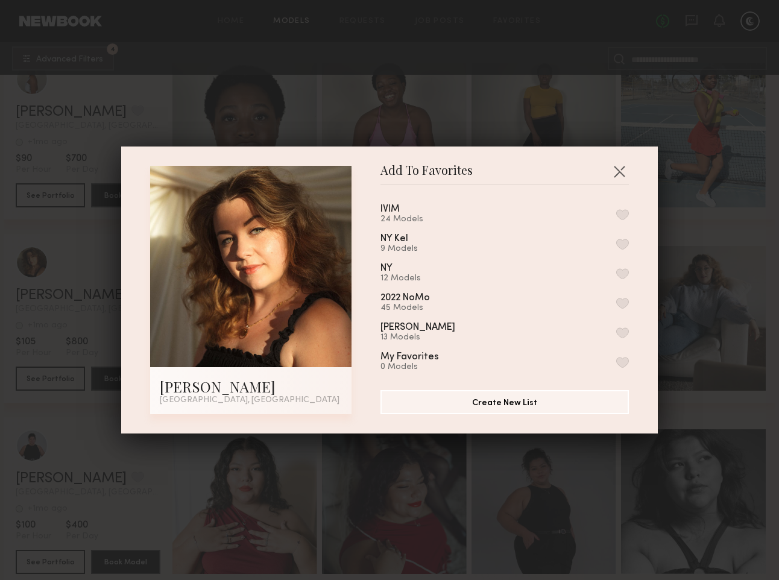
click at [616, 211] on button "button" at bounding box center [622, 214] width 13 height 11
click at [618, 168] on button "button" at bounding box center [619, 171] width 19 height 19
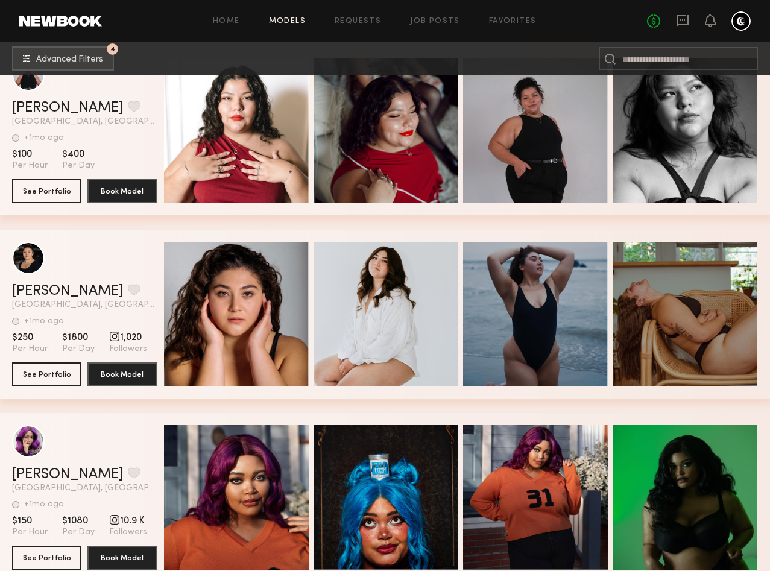
scroll to position [9978, 0]
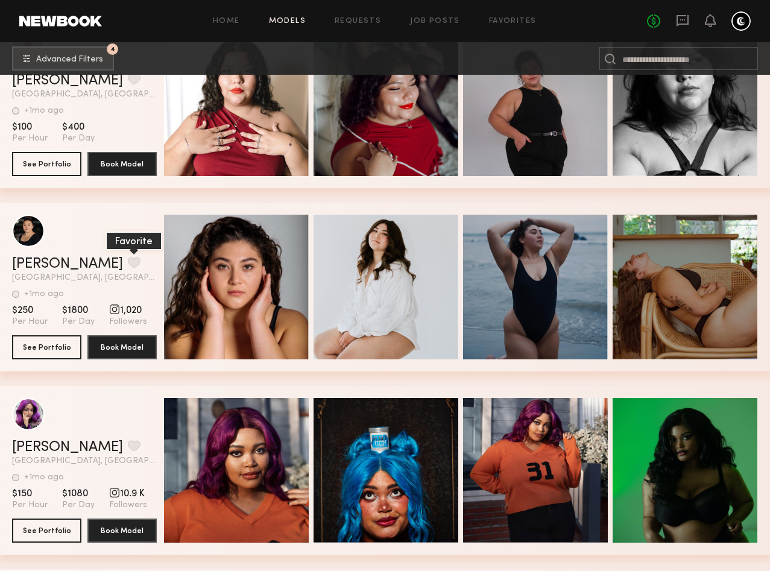
click at [128, 262] on button "grid" at bounding box center [134, 262] width 13 height 11
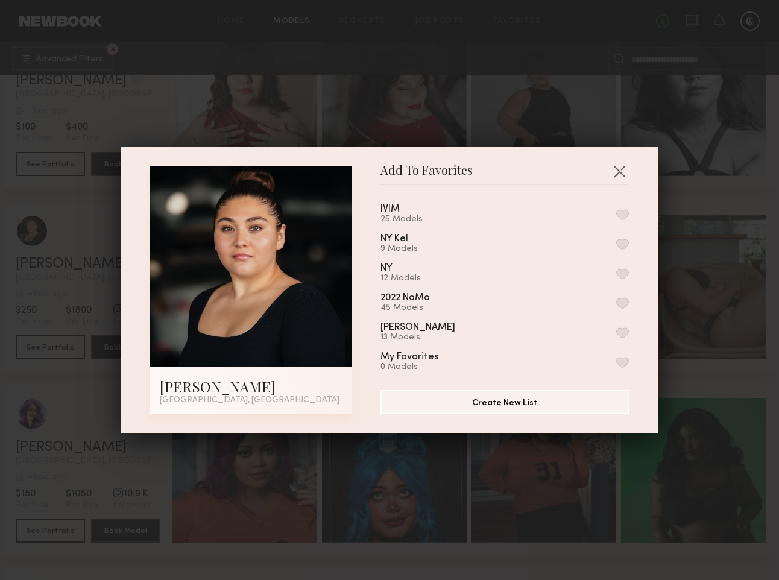
click at [616, 214] on button "button" at bounding box center [622, 214] width 13 height 11
click at [618, 174] on button "button" at bounding box center [619, 171] width 19 height 19
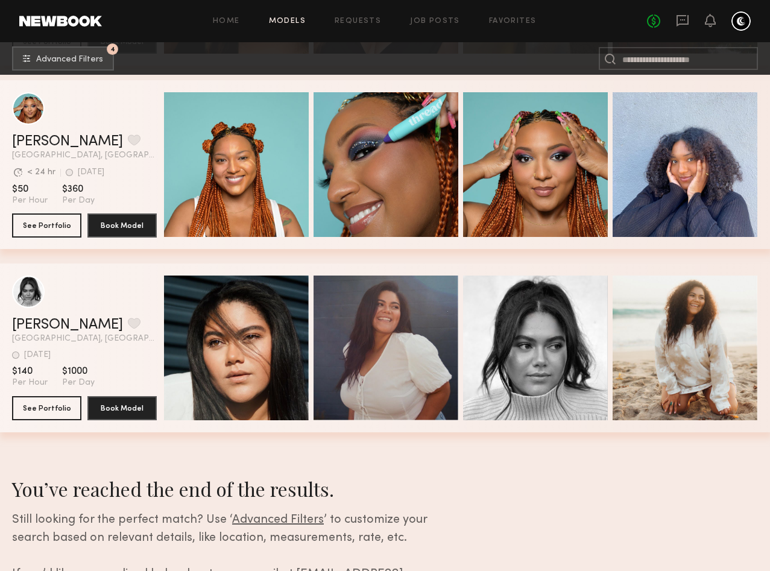
scroll to position [10652, 0]
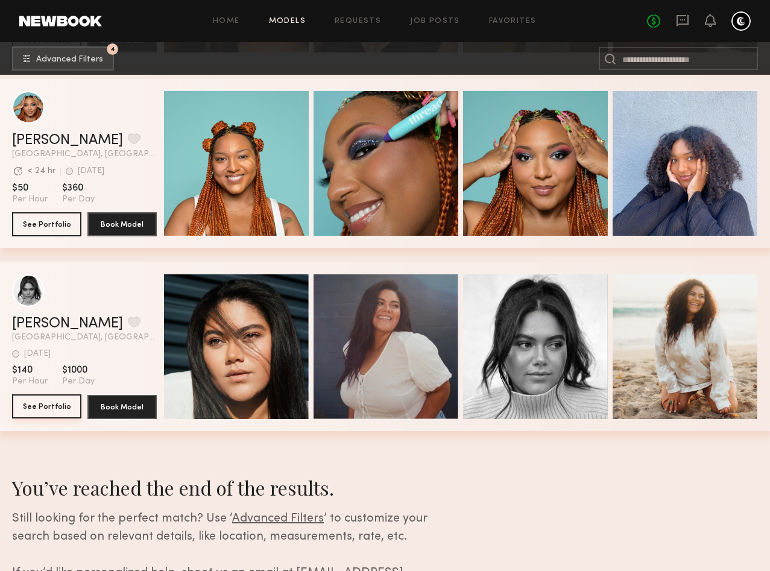
click at [51, 405] on button "See Portfolio" at bounding box center [46, 406] width 69 height 24
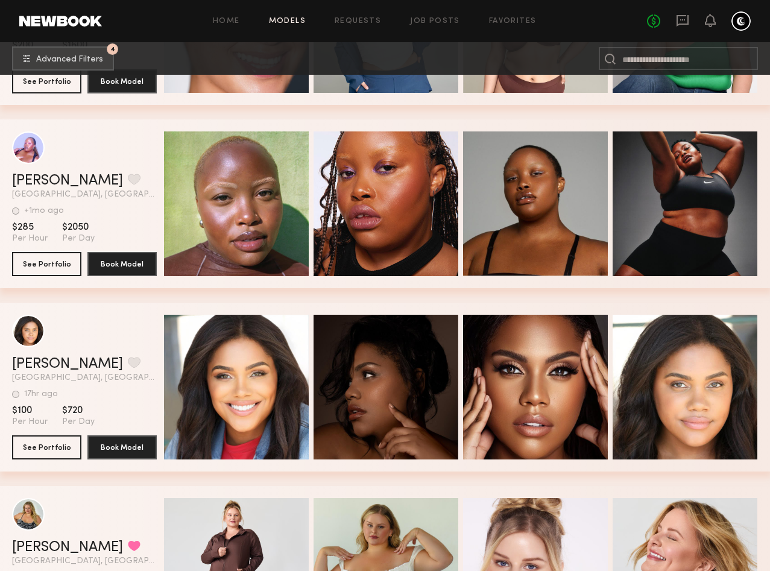
scroll to position [7640, 0]
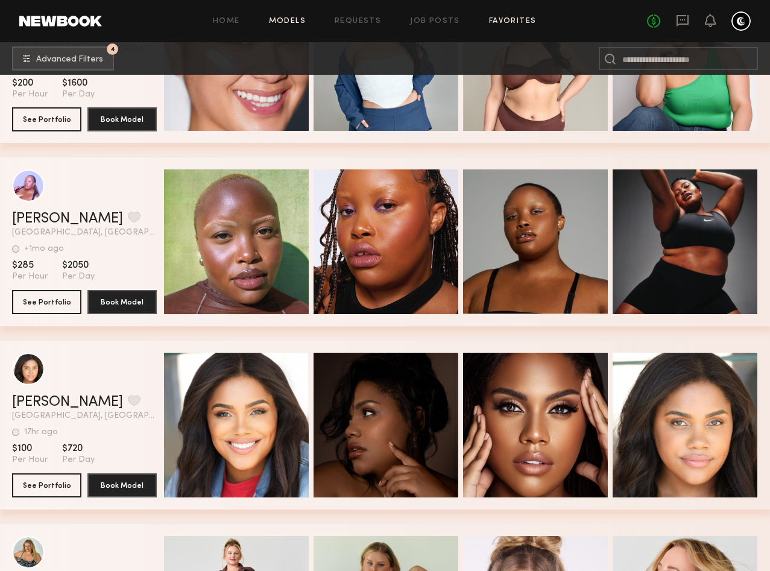
click at [506, 24] on link "Favorites" at bounding box center [513, 21] width 48 height 8
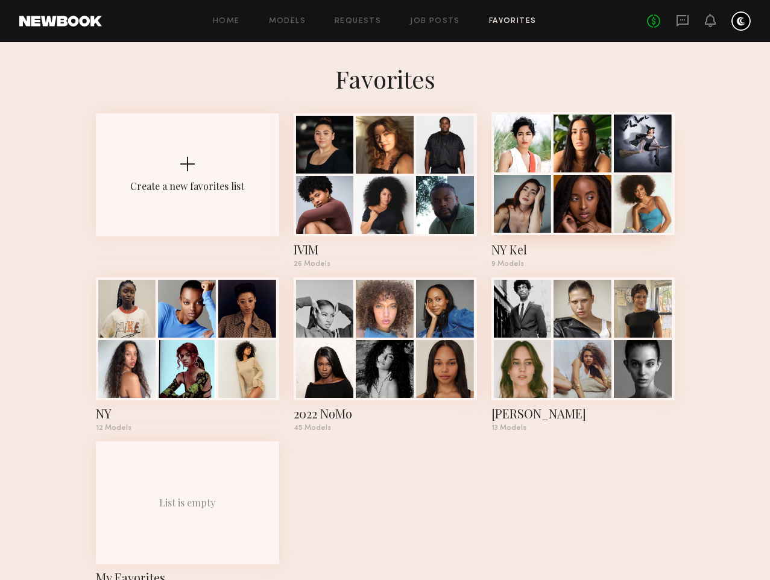
click at [593, 172] on div at bounding box center [583, 144] width 58 height 58
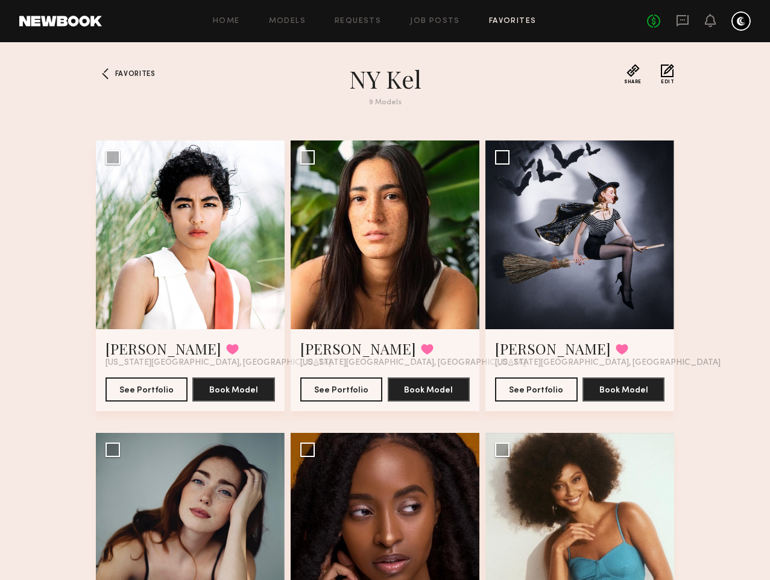
click at [674, 72] on button "Edit" at bounding box center [667, 74] width 13 height 21
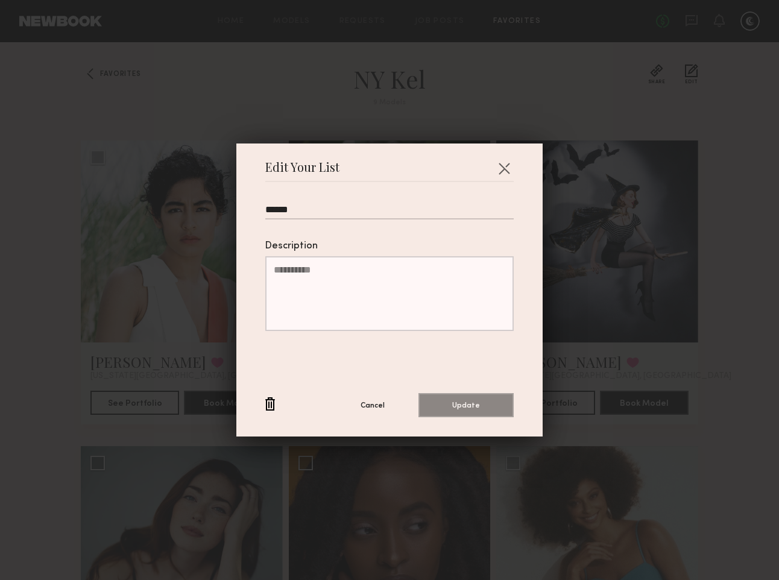
click at [265, 405] on button "button" at bounding box center [270, 404] width 10 height 15
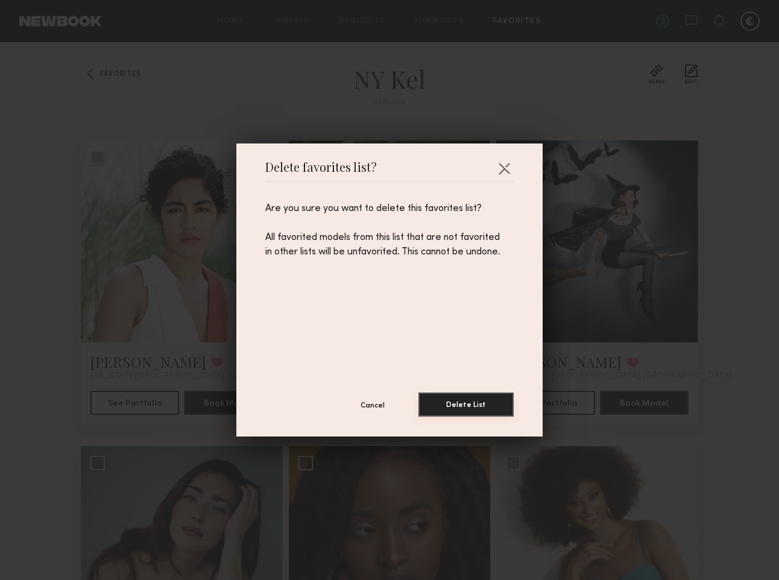
click at [453, 398] on button "Delete List" at bounding box center [466, 405] width 95 height 24
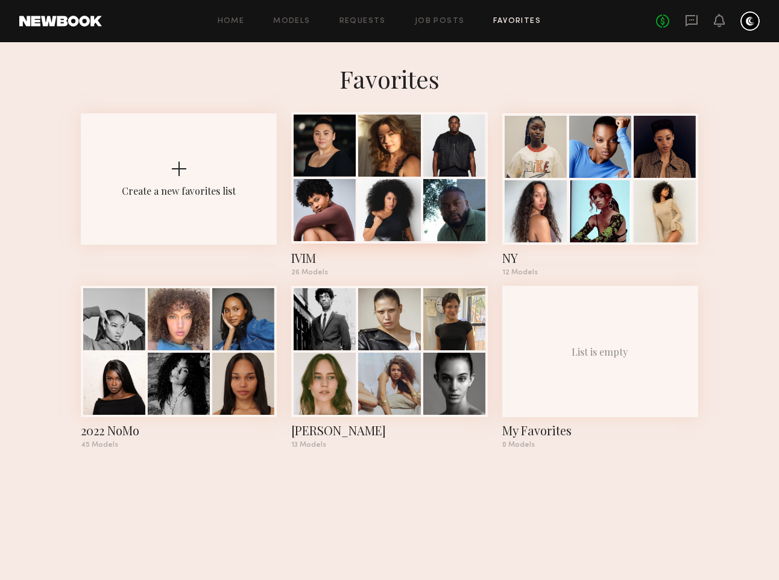
click at [395, 173] on div at bounding box center [389, 146] width 62 height 62
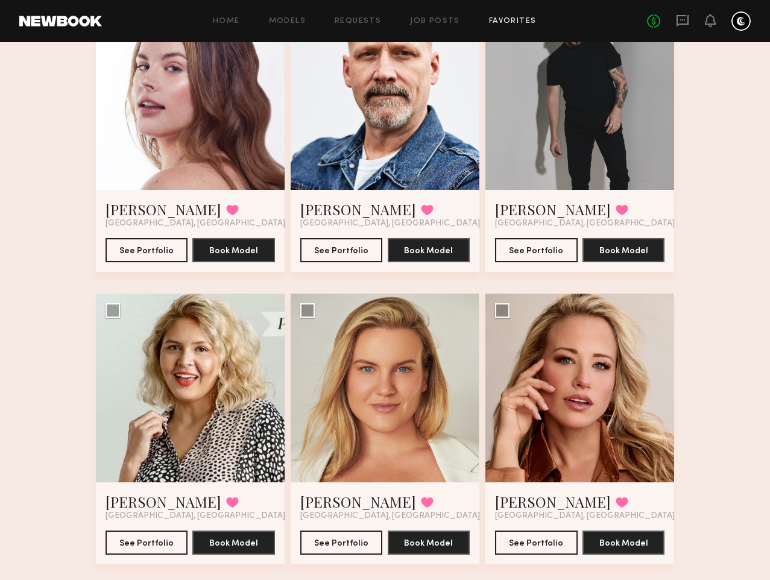
scroll to position [1595, 0]
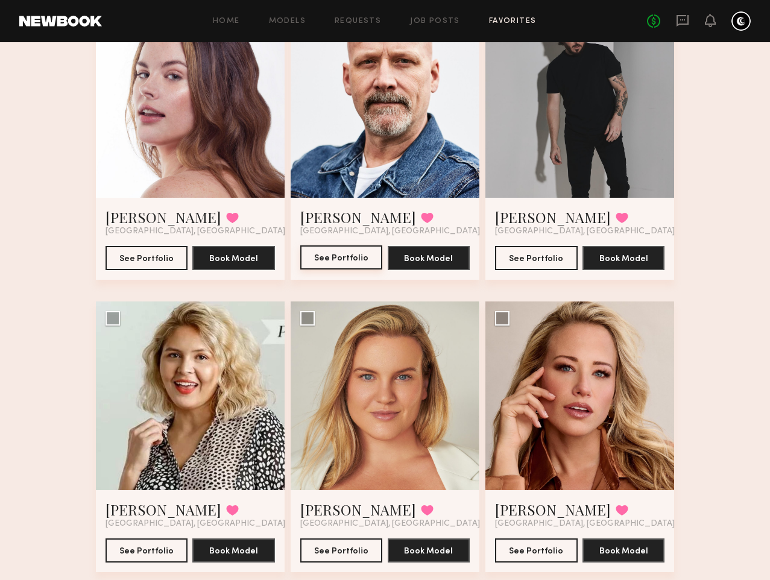
click at [358, 270] on button "See Portfolio" at bounding box center [341, 257] width 83 height 24
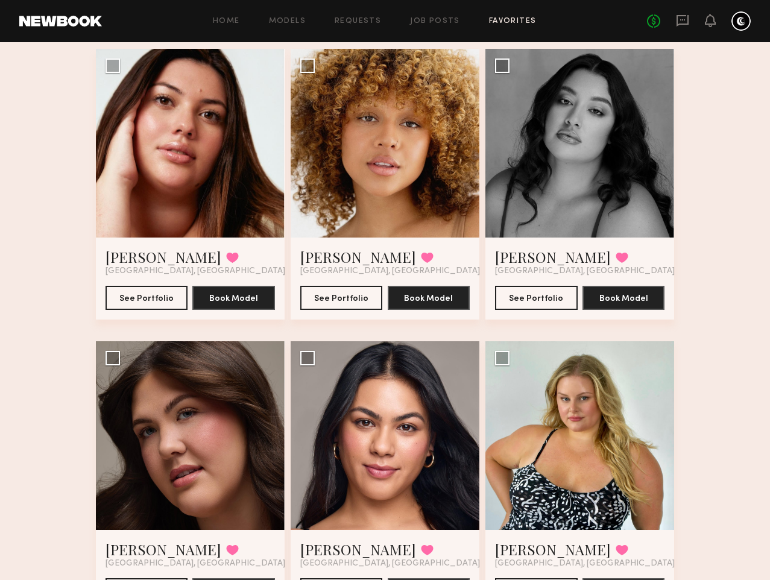
scroll to position [0, 0]
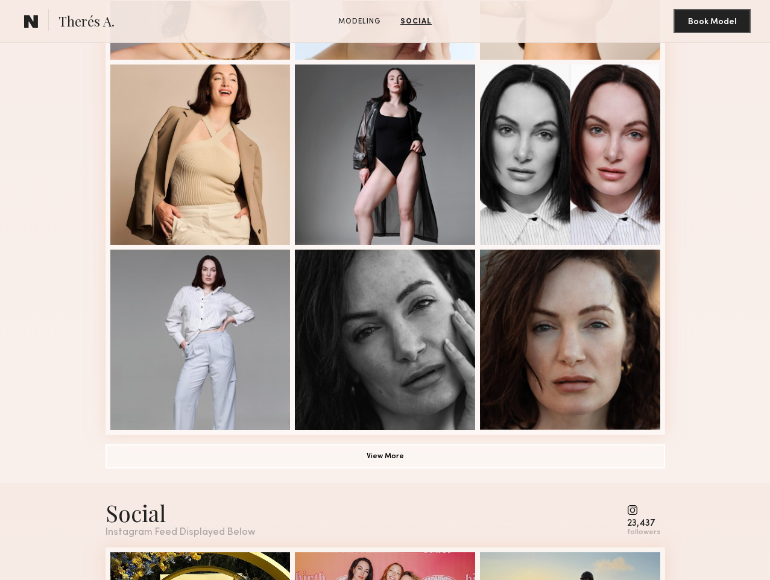
scroll to position [637, 0]
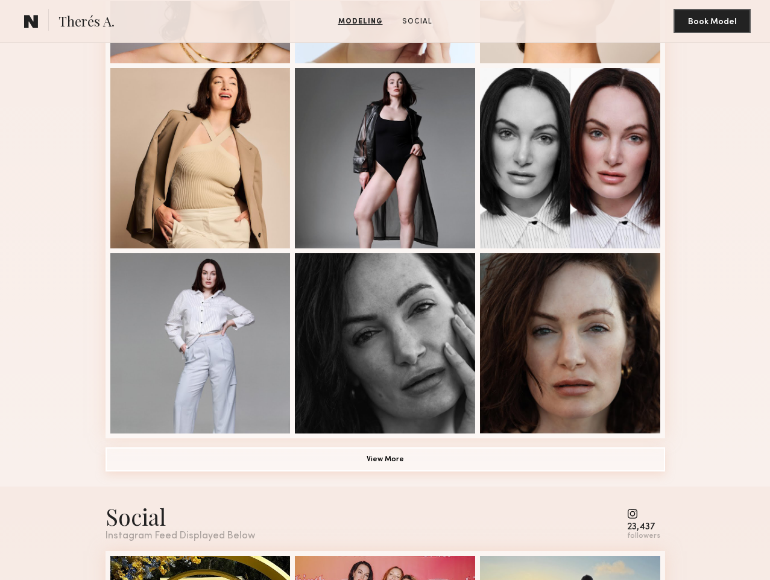
click at [406, 472] on button "View More" at bounding box center [386, 459] width 560 height 24
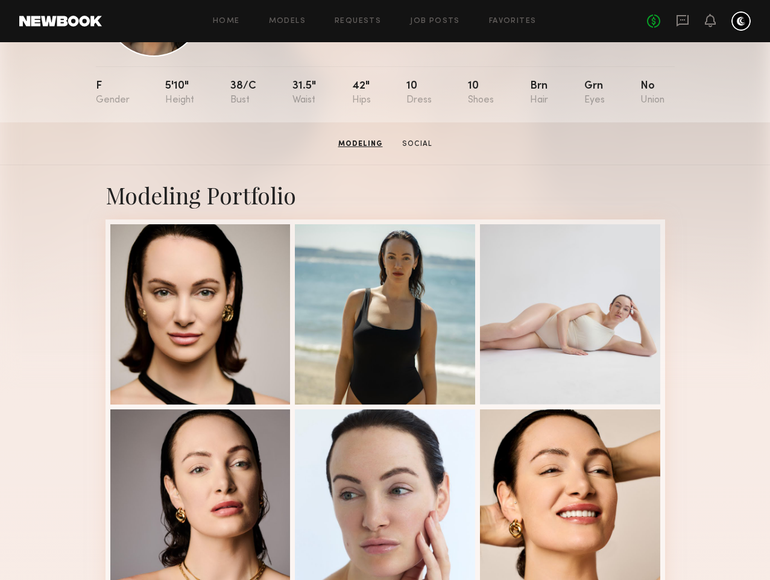
scroll to position [0, 0]
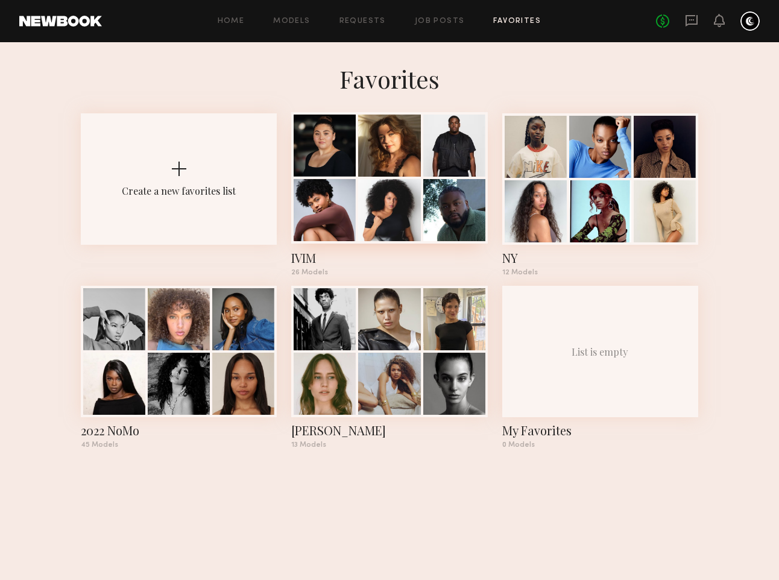
click at [400, 186] on div at bounding box center [389, 210] width 62 height 62
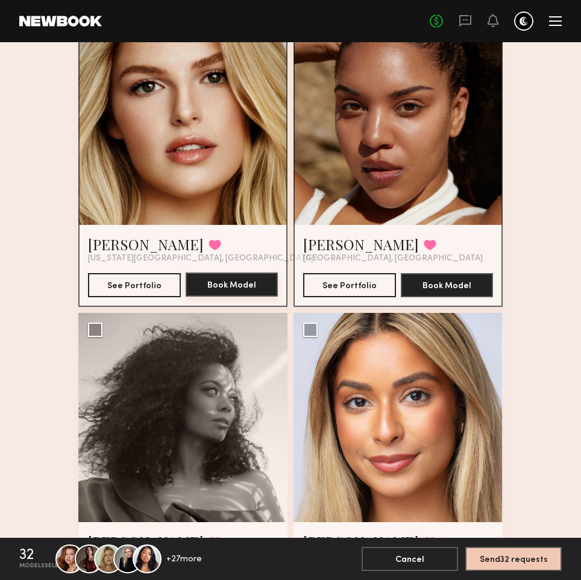
scroll to position [4675, 0]
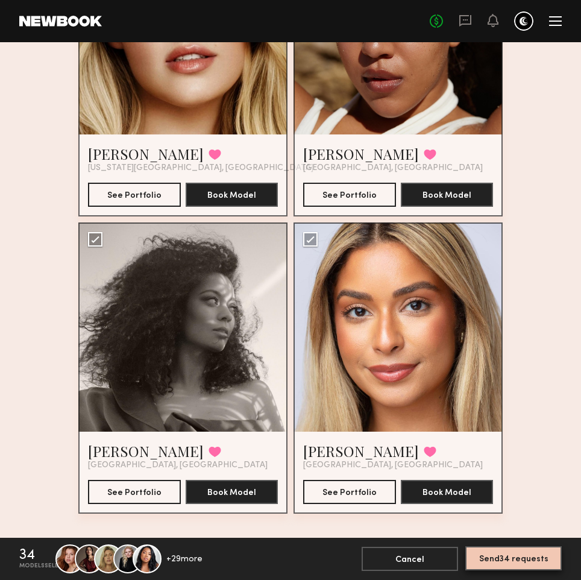
click at [517, 562] on button "Send 34 requests" at bounding box center [514, 558] width 96 height 24
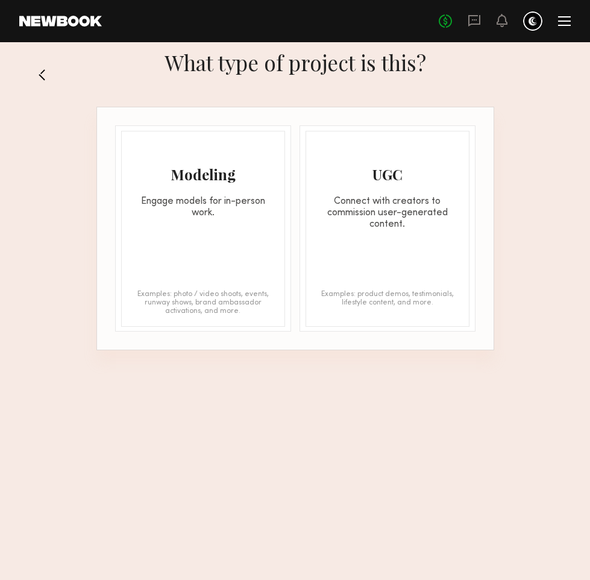
click at [212, 258] on div "Modeling Engage models for in-person work. Examples: photo / video shoots, even…" at bounding box center [203, 229] width 164 height 196
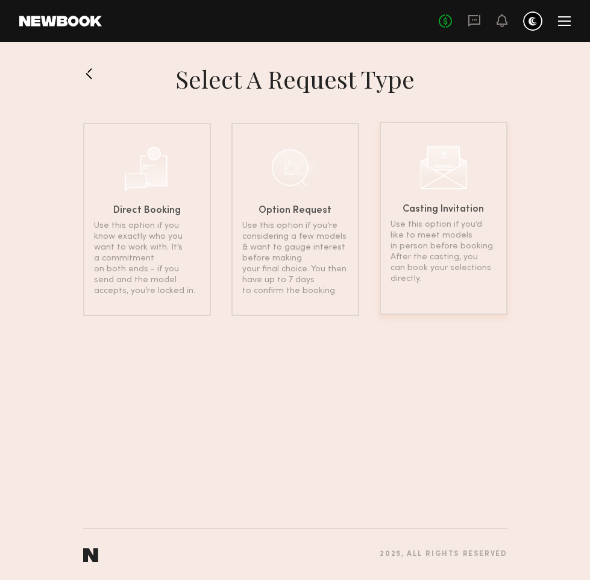
click at [463, 194] on div "Casting Invitation Use this option if you’d like to meet models in person befor…" at bounding box center [444, 218] width 128 height 193
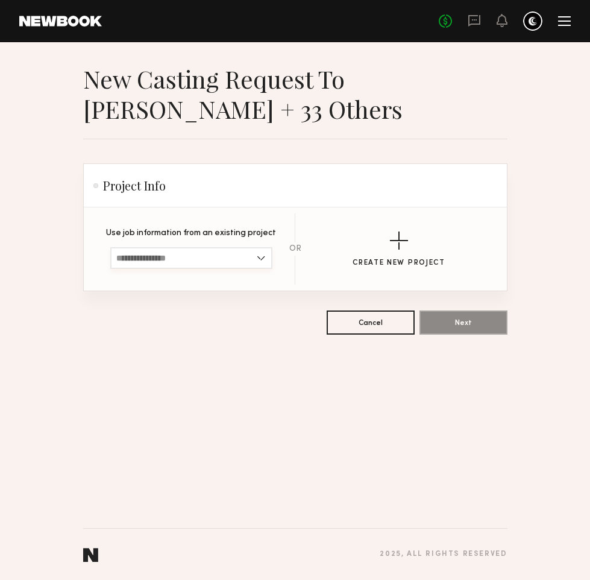
click at [204, 254] on input at bounding box center [191, 258] width 162 height 22
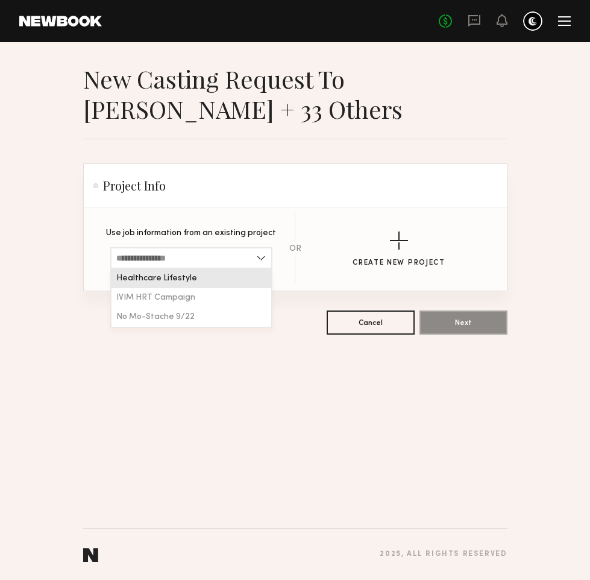
click at [197, 278] on div "Healthcare Lifestyle" at bounding box center [192, 278] width 160 height 19
type input "**********"
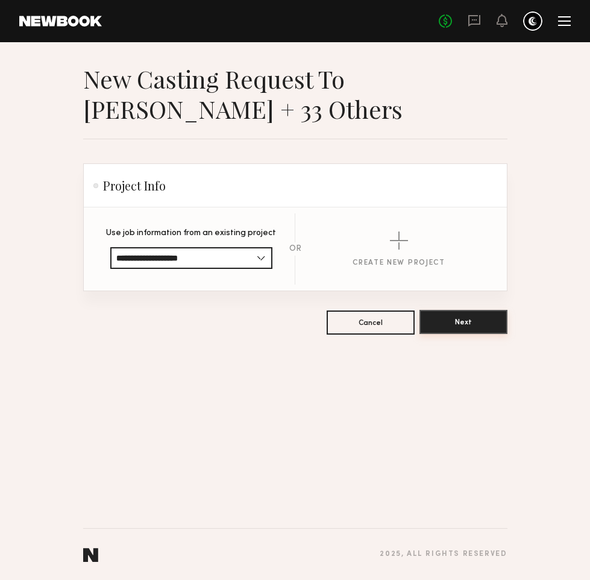
click at [472, 324] on button "Next" at bounding box center [464, 322] width 88 height 24
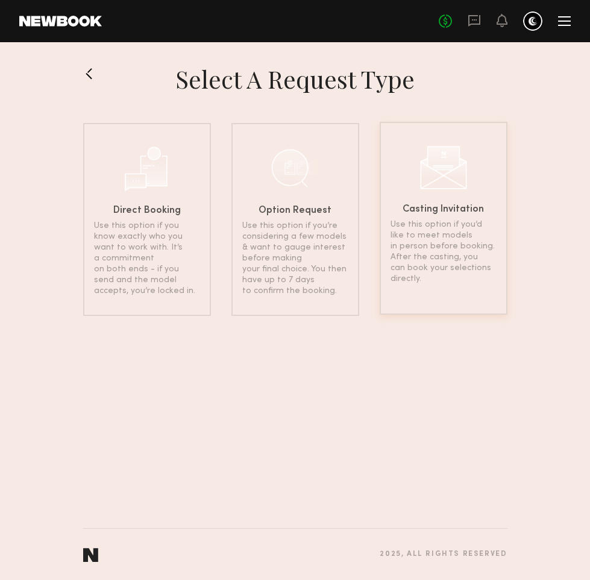
click at [434, 213] on h6 "Casting Invitation" at bounding box center [443, 210] width 81 height 10
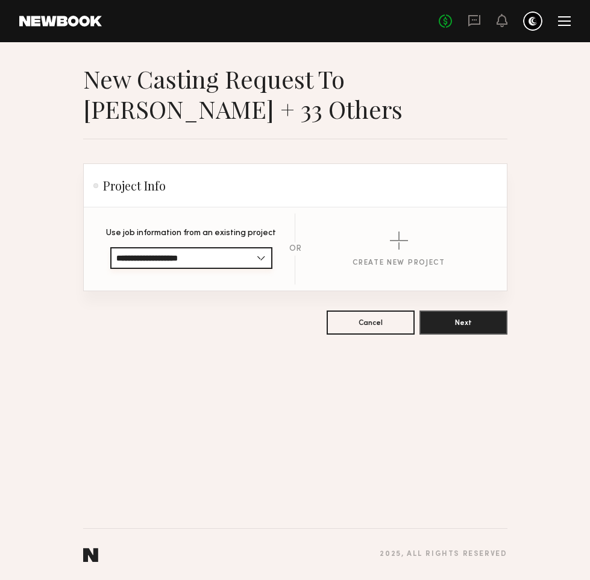
click at [239, 255] on input "**********" at bounding box center [191, 258] width 162 height 22
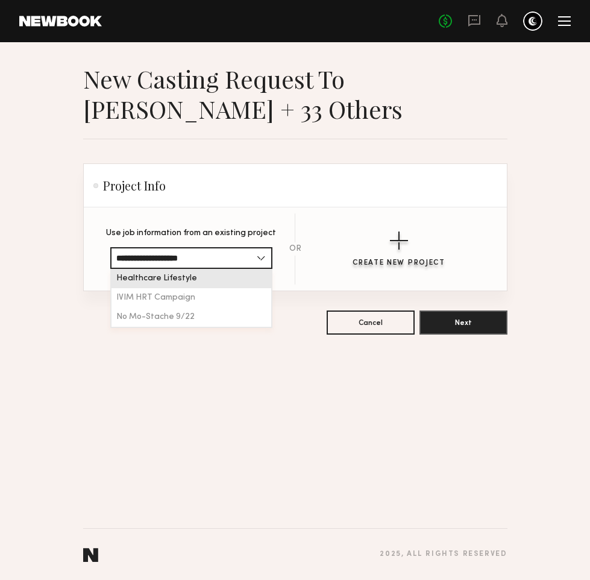
click at [416, 244] on button "Create New Project" at bounding box center [399, 250] width 93 height 36
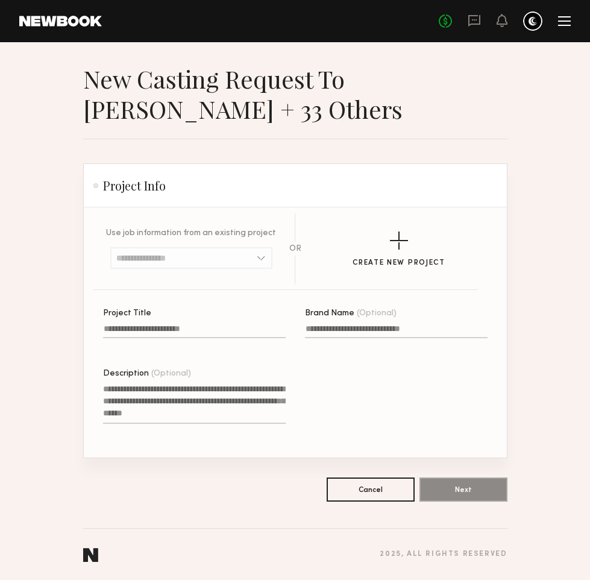
click at [175, 325] on input "Project Title" at bounding box center [194, 331] width 183 height 14
type input "**********"
click at [176, 393] on textarea "Description (Optional)" at bounding box center [194, 403] width 183 height 41
paste textarea "**********"
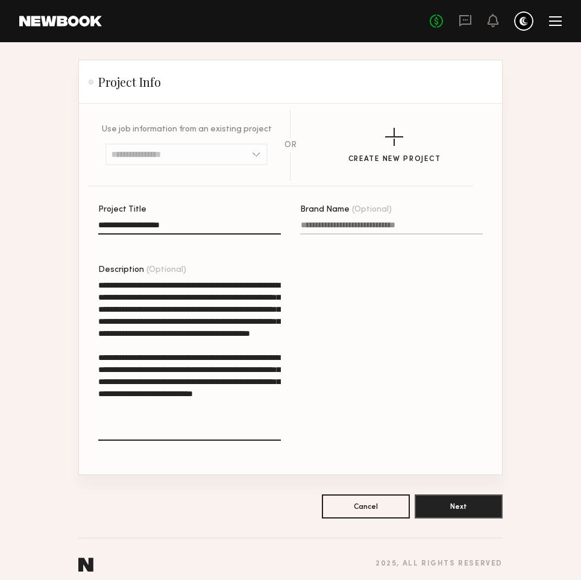
scroll to position [113, 0]
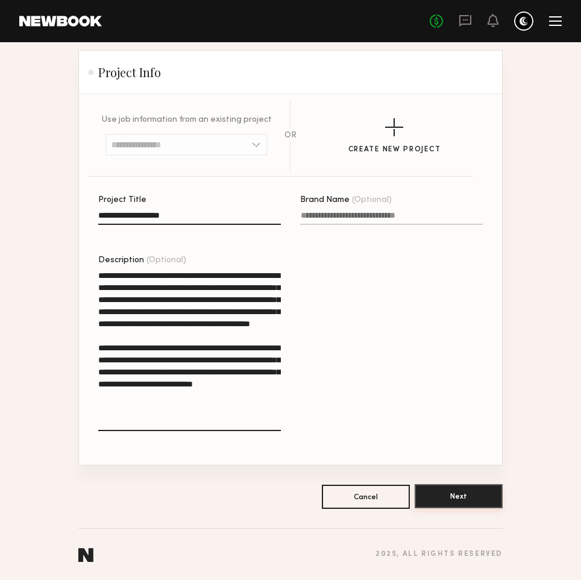
type textarea "**********"
click at [461, 494] on button "Next" at bounding box center [459, 496] width 88 height 24
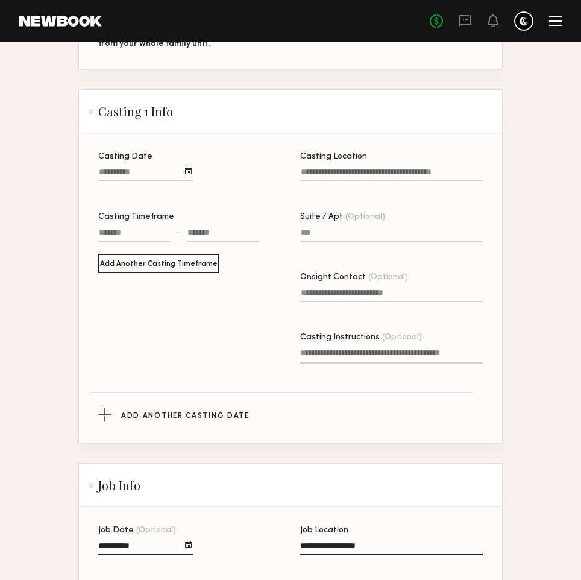
scroll to position [380, 0]
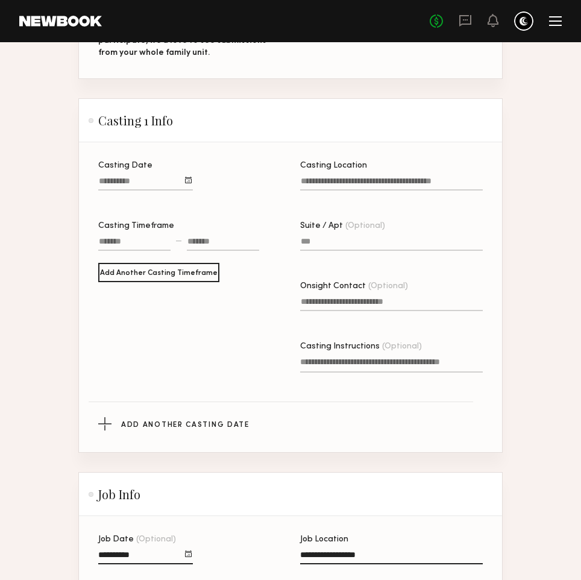
click at [190, 179] on div at bounding box center [188, 180] width 7 height 7
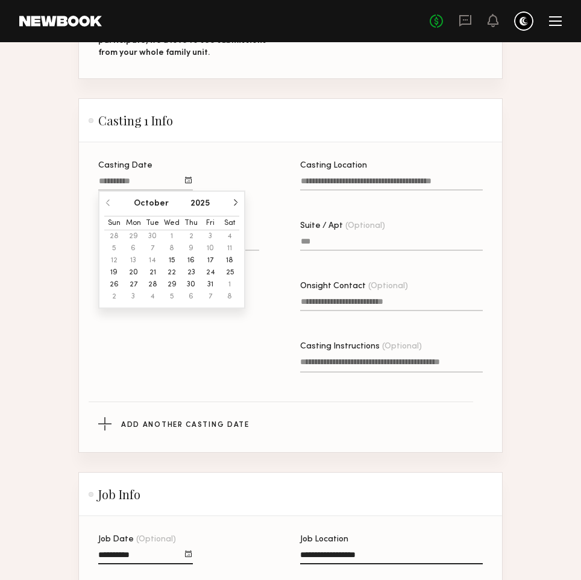
click at [210, 259] on button "17" at bounding box center [210, 260] width 19 height 12
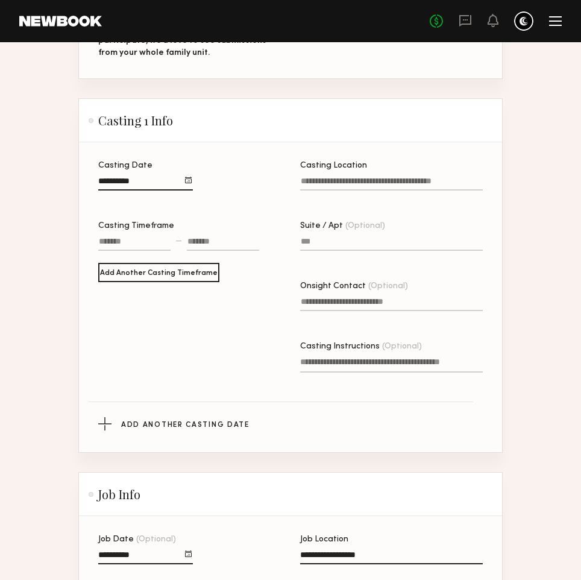
scroll to position [368, 0]
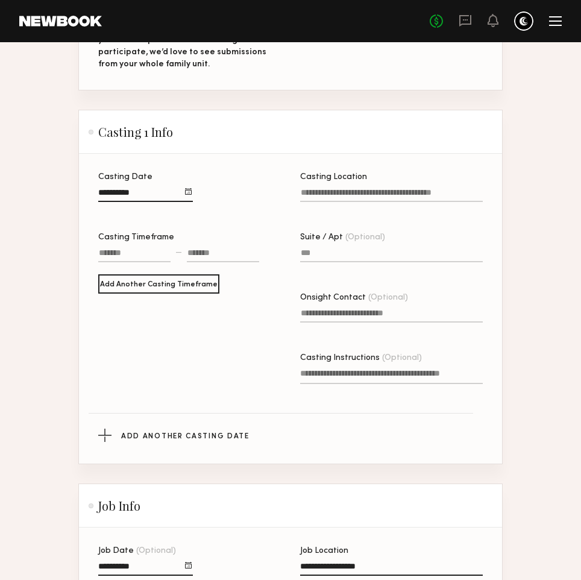
click at [314, 194] on input "Casting Location" at bounding box center [391, 195] width 183 height 14
type input "*******"
click at [282, 203] on div "Casting Date Casting Timeframe — Add Another Casting Timeframe Casting Location…" at bounding box center [300, 295] width 404 height 245
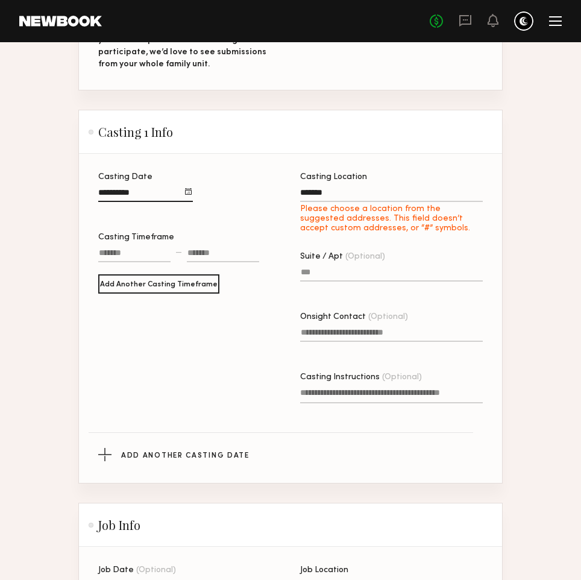
drag, startPoint x: 359, startPoint y: 192, endPoint x: 288, endPoint y: 189, distance: 71.9
click at [288, 189] on div "Casting Date Casting Timeframe — Add Another Casting Timeframe Casting Location…" at bounding box center [300, 305] width 404 height 264
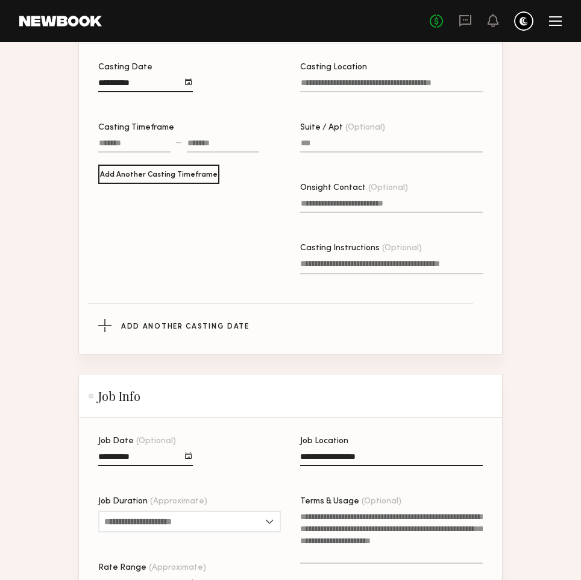
scroll to position [642, 0]
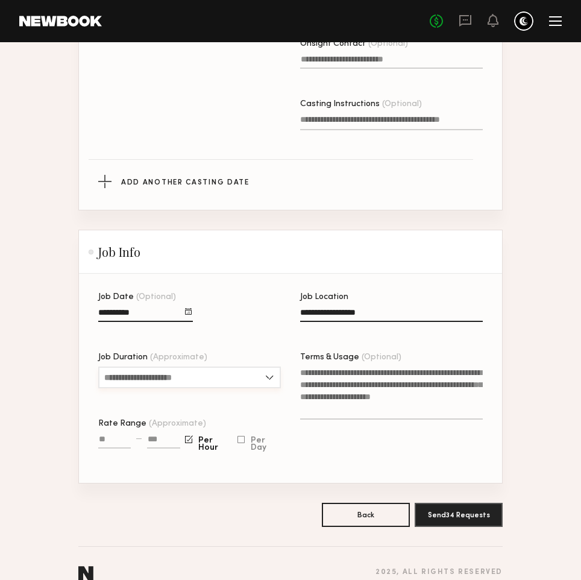
click at [235, 358] on div "Job Duration (Approximate) 1 hour 2 hours 3 hours 4 hours 5 hours 6 hours 7 hou…" at bounding box center [189, 376] width 183 height 47
click at [236, 376] on input "Job Duration (Approximate)" at bounding box center [189, 378] width 183 height 22
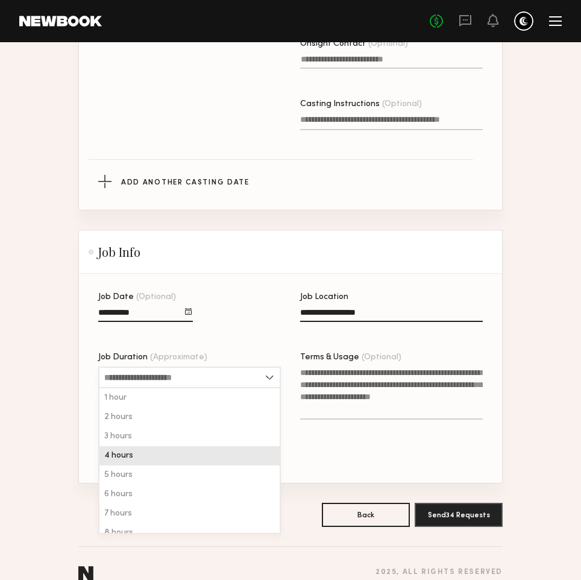
scroll to position [29, 0]
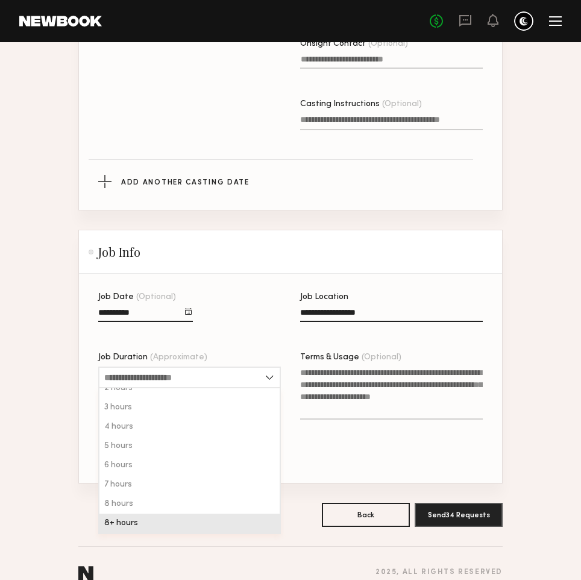
click at [202, 520] on div "8+ hours" at bounding box center [190, 523] width 180 height 19
type input "********"
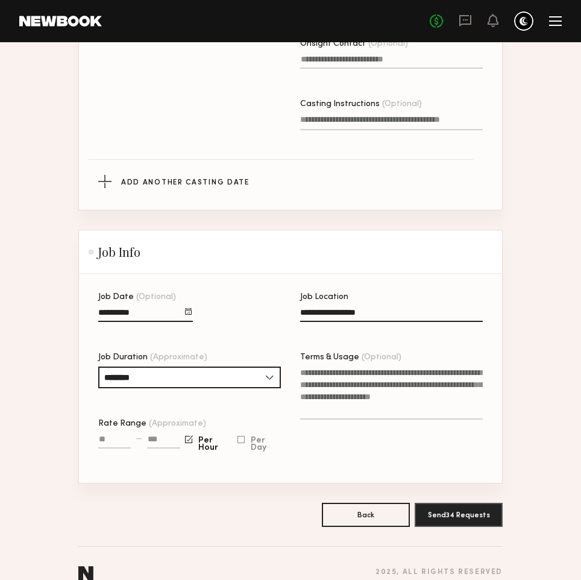
click at [264, 323] on div "**********" at bounding box center [189, 388] width 183 height 190
click at [109, 441] on input "Rate Range (Approximate)" at bounding box center [114, 442] width 33 height 14
click at [242, 443] on div at bounding box center [241, 440] width 7 height 8
click at [114, 441] on input "Rate Range (Approximate)" at bounding box center [115, 442] width 34 height 14
type input "******"
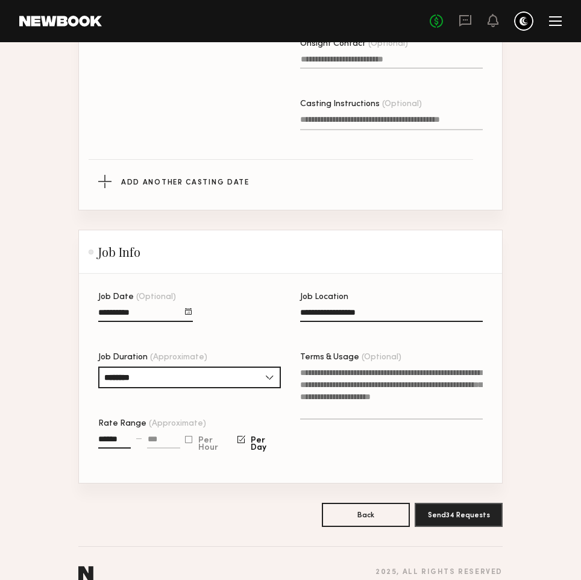
click at [153, 437] on input at bounding box center [163, 442] width 33 height 14
type input "******"
click at [332, 453] on div "**********" at bounding box center [391, 388] width 183 height 190
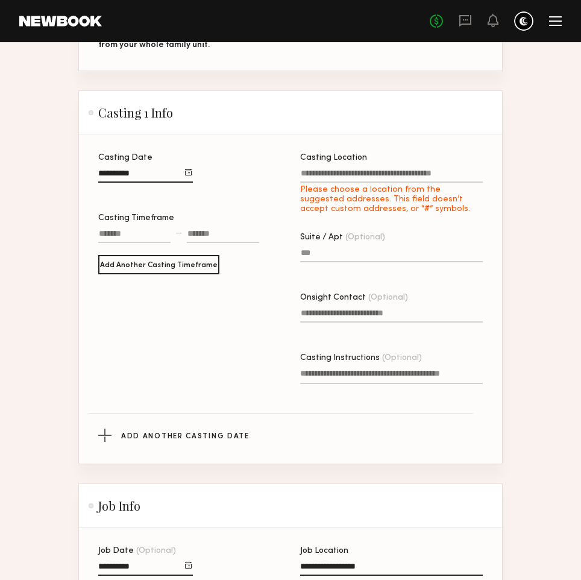
scroll to position [385, 0]
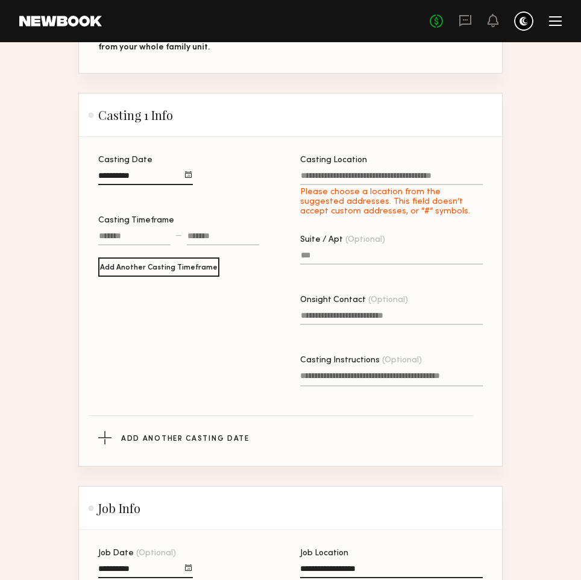
click at [315, 174] on input "Casting Location Please choose a location from the suggested addresses. This fi…" at bounding box center [391, 178] width 183 height 14
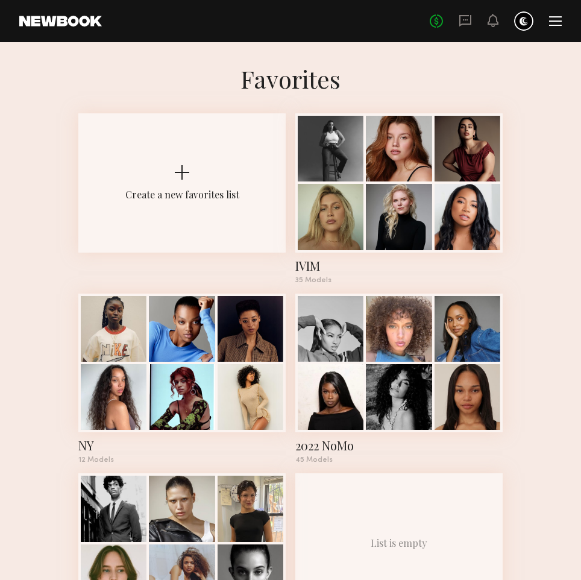
click at [555, 22] on div at bounding box center [555, 21] width 13 height 10
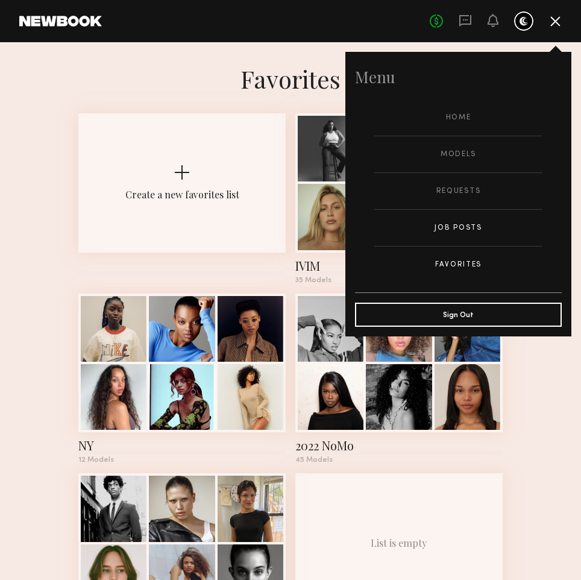
click at [470, 229] on link "Job Posts" at bounding box center [458, 228] width 168 height 36
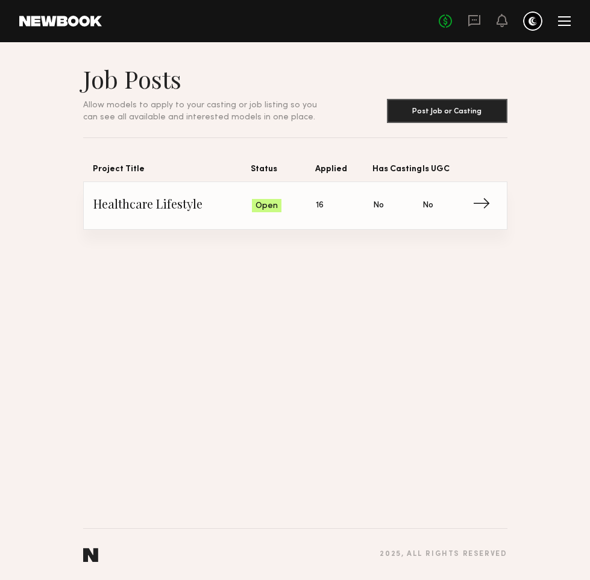
click at [566, 19] on div at bounding box center [564, 21] width 13 height 10
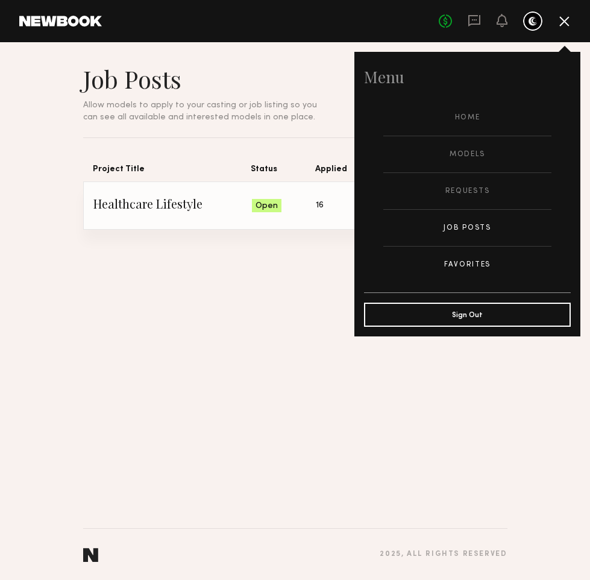
click at [470, 256] on link "Favorites" at bounding box center [468, 265] width 168 height 36
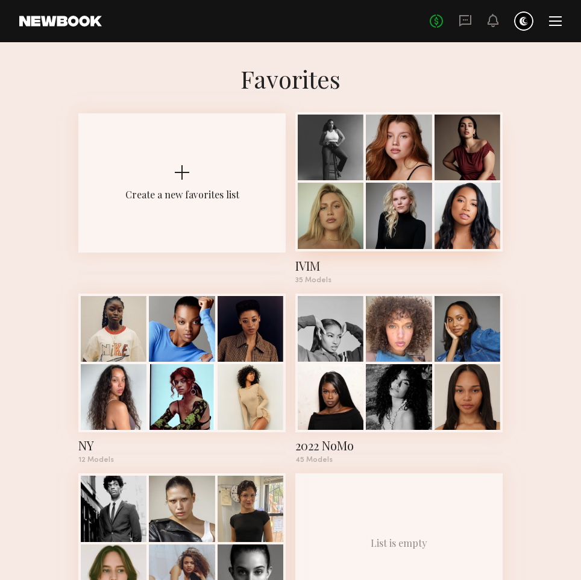
click at [373, 194] on div at bounding box center [399, 216] width 66 height 66
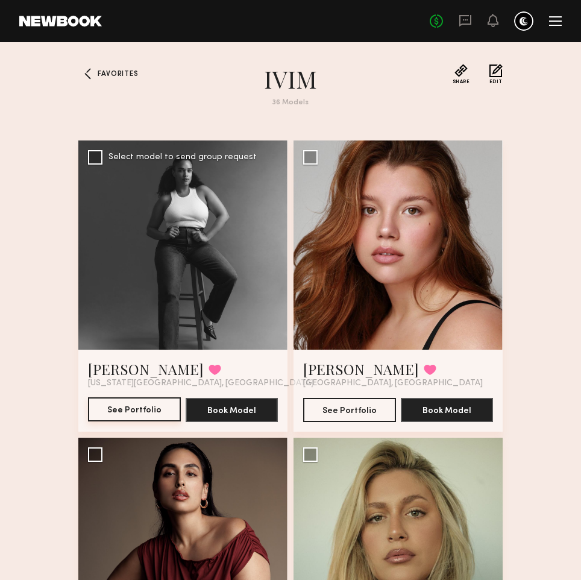
click at [155, 406] on button "See Portfolio" at bounding box center [134, 409] width 93 height 24
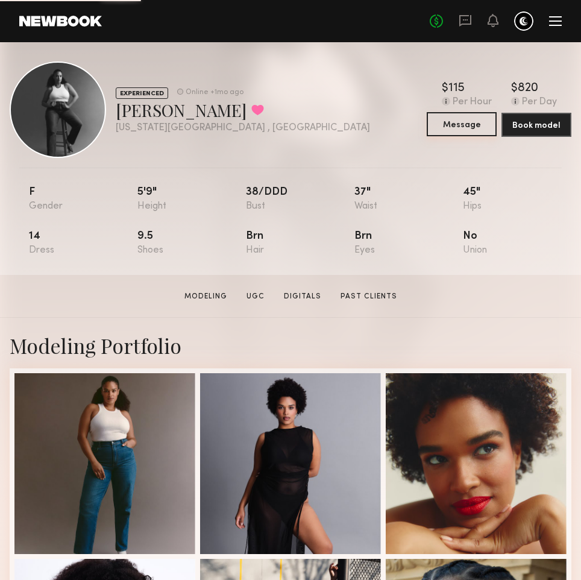
click at [435, 125] on button "Message" at bounding box center [462, 124] width 70 height 24
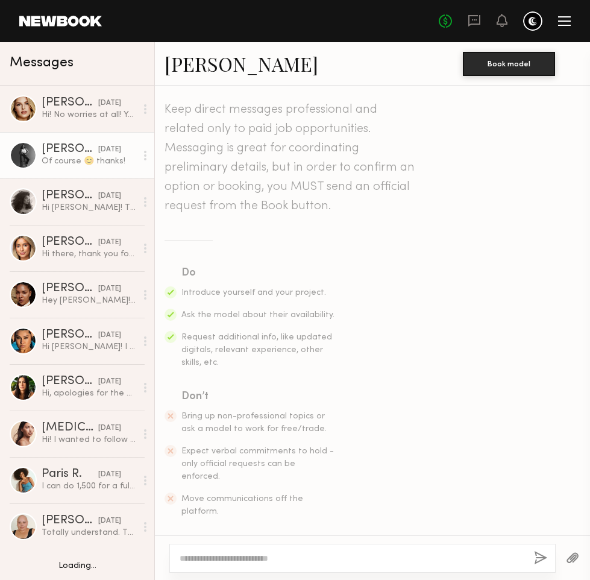
scroll to position [529, 0]
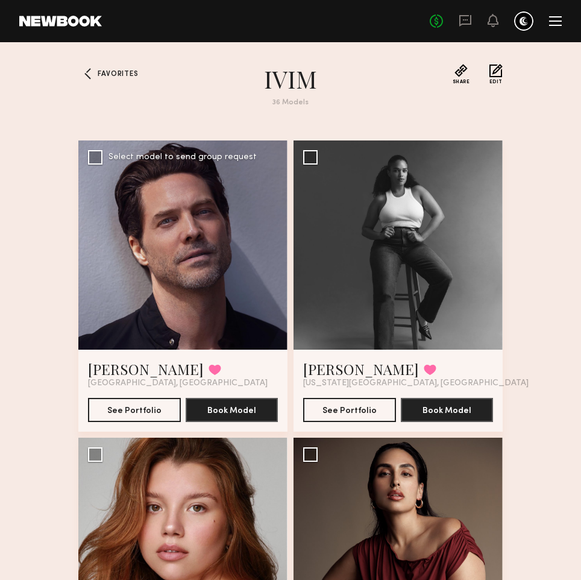
click at [197, 241] on div at bounding box center [182, 245] width 209 height 209
click at [145, 409] on button "See Portfolio" at bounding box center [134, 409] width 93 height 24
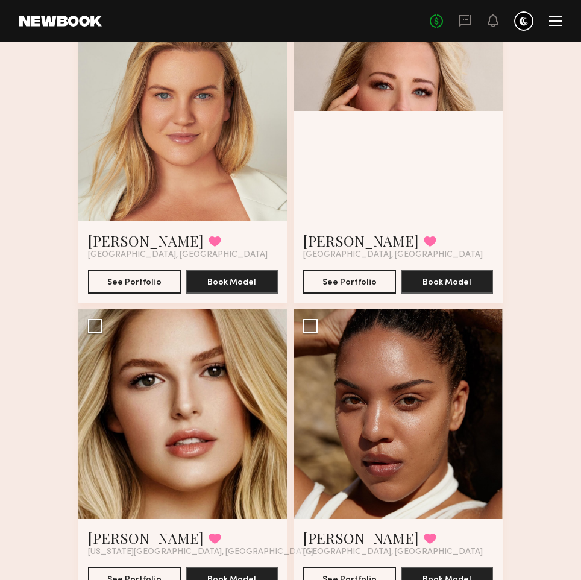
scroll to position [4930, 0]
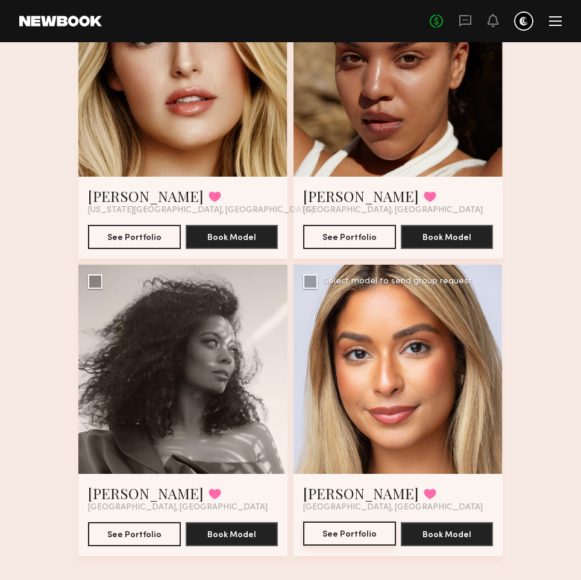
click at [365, 535] on button "See Portfolio" at bounding box center [349, 534] width 93 height 24
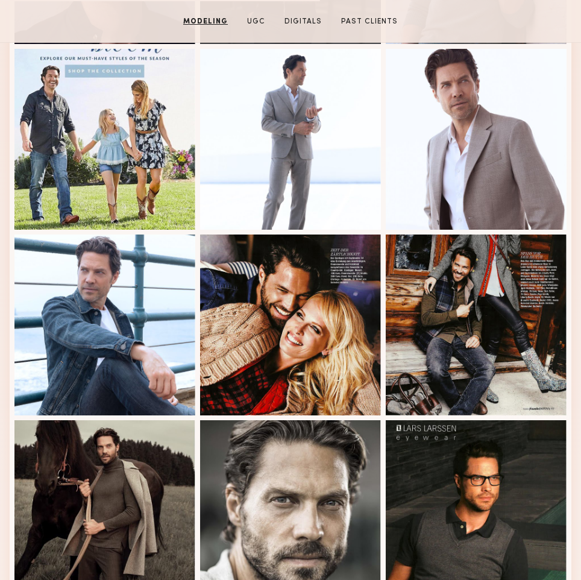
scroll to position [514, 0]
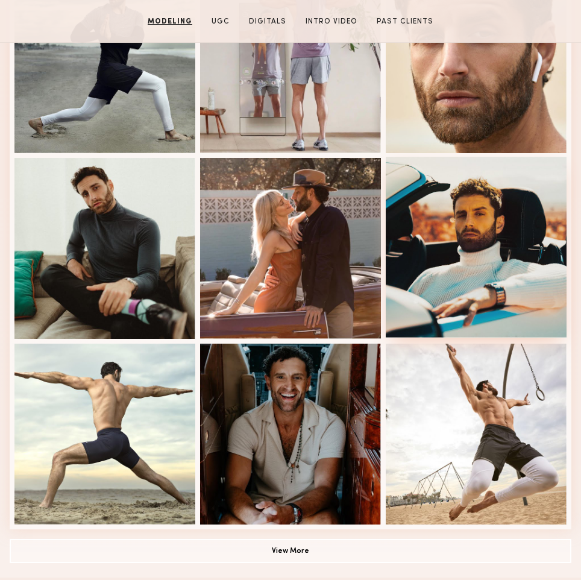
scroll to position [588, 0]
